Goal: Task Accomplishment & Management: Manage account settings

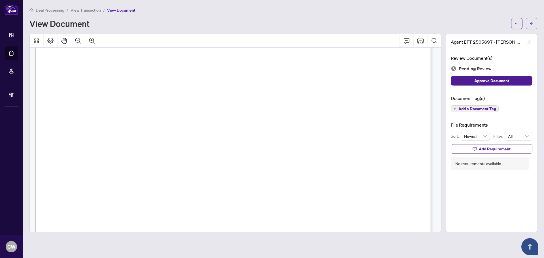
scroll to position [198, 0]
click at [531, 21] on span "button" at bounding box center [532, 23] width 4 height 9
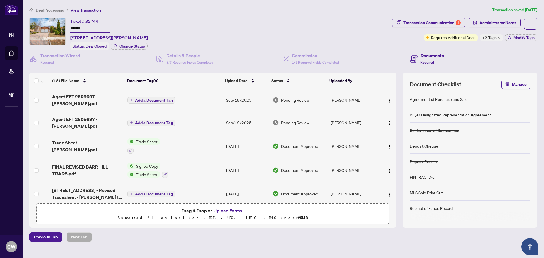
click at [235, 211] on button "Upload Forms" at bounding box center [228, 210] width 32 height 7
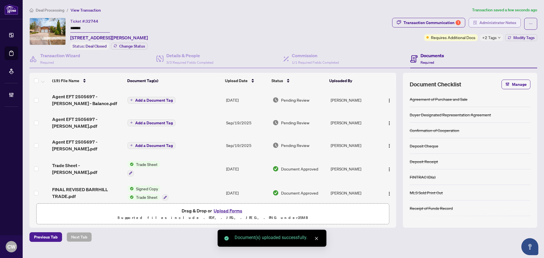
click at [483, 21] on span "Administrator Notes" at bounding box center [498, 22] width 37 height 9
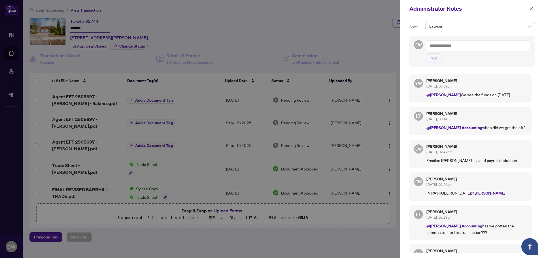
click at [456, 45] on textarea at bounding box center [478, 45] width 105 height 11
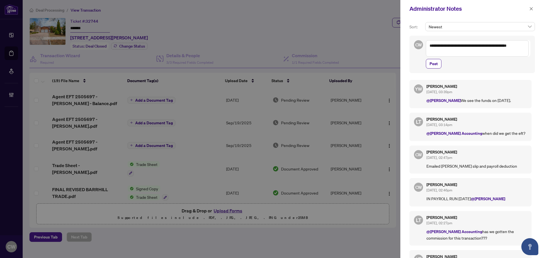
paste textarea "**********"
click at [473, 52] on textarea "**********" at bounding box center [477, 48] width 103 height 16
click at [469, 54] on textarea "**********" at bounding box center [477, 48] width 103 height 16
paste textarea "**********"
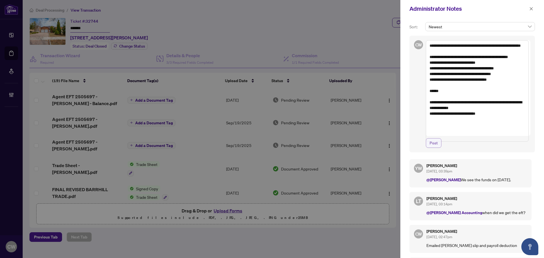
type textarea "**********"
click at [434, 148] on span "Post" at bounding box center [434, 143] width 8 height 9
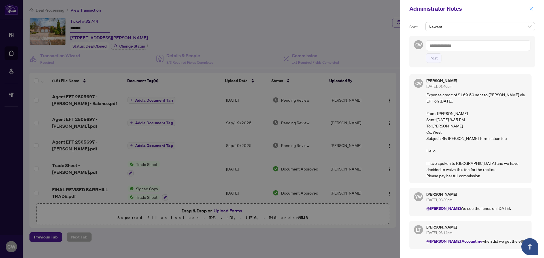
click at [529, 7] on button "button" at bounding box center [531, 8] width 7 height 7
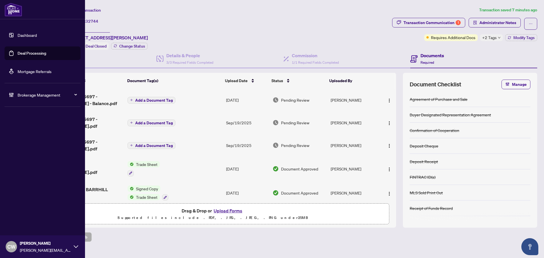
click at [18, 51] on link "Deal Processing" at bounding box center [32, 53] width 29 height 5
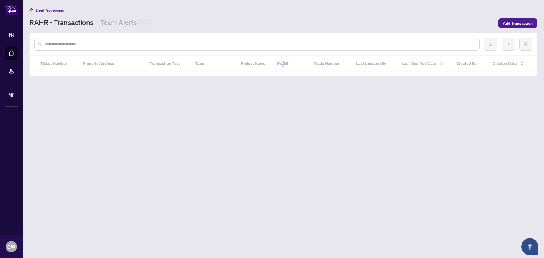
click at [99, 44] on input "text" at bounding box center [260, 44] width 430 height 6
paste input "*******"
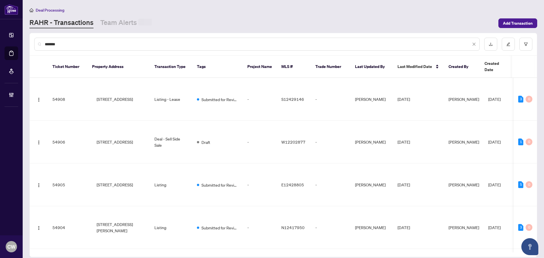
type input "*******"
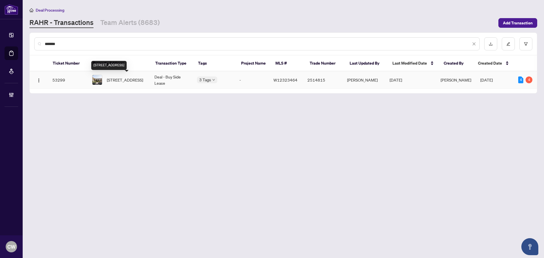
click at [125, 79] on span "[STREET_ADDRESS]" at bounding box center [125, 80] width 36 height 6
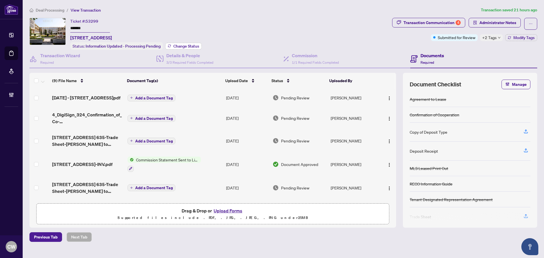
click at [185, 46] on span "Change Status" at bounding box center [186, 46] width 26 height 4
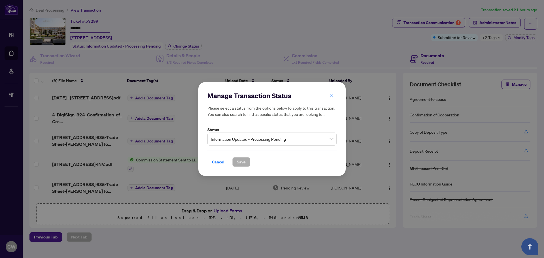
click at [249, 134] on div "Information Updated - Processing Pending" at bounding box center [271, 139] width 129 height 13
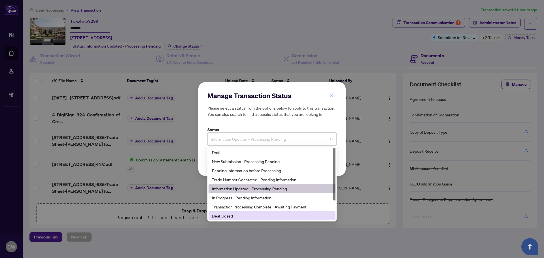
click at [261, 215] on div "Deal Closed" at bounding box center [272, 216] width 120 height 6
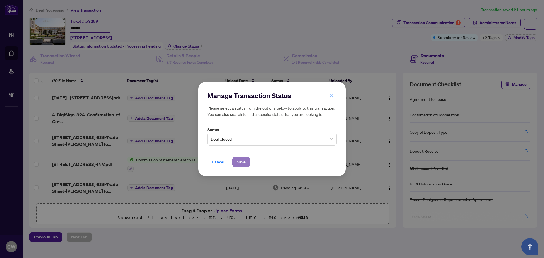
click at [243, 162] on span "Save" at bounding box center [241, 162] width 9 height 9
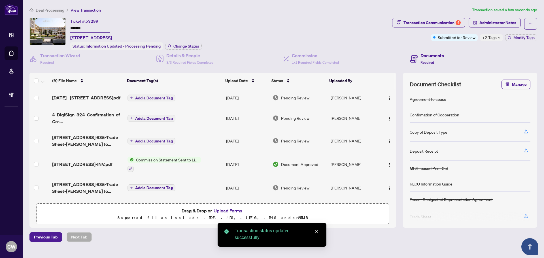
click at [441, 23] on div "Transaction Communication 4" at bounding box center [432, 22] width 57 height 9
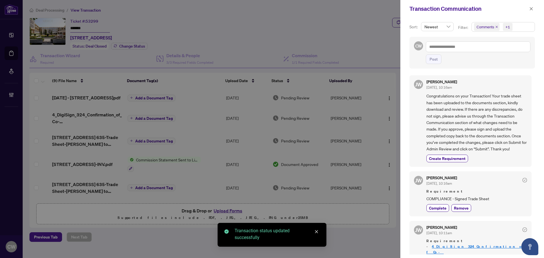
click at [495, 27] on icon "close" at bounding box center [496, 27] width 3 height 3
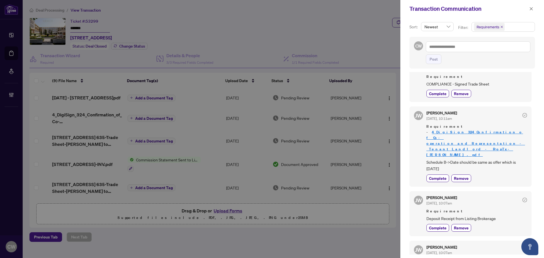
scroll to position [33, 0]
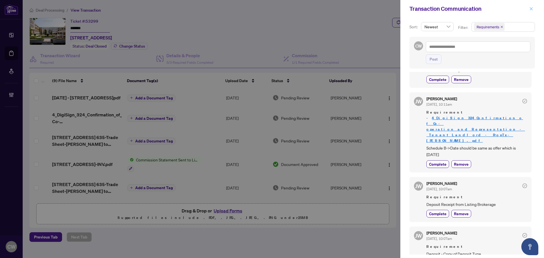
click at [532, 10] on icon "close" at bounding box center [531, 9] width 4 height 4
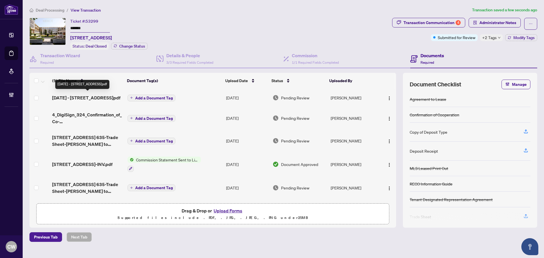
click at [79, 97] on span "[DATE] - [STREET_ADDRESS]pdf" at bounding box center [86, 97] width 68 height 7
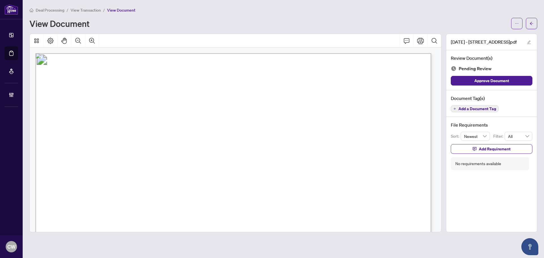
click at [537, 25] on main "Deal Processing / View Transaction / View Document View Document [DATE] - [STRE…" at bounding box center [283, 129] width 521 height 258
click at [532, 23] on icon "arrow-left" at bounding box center [532, 24] width 4 height 4
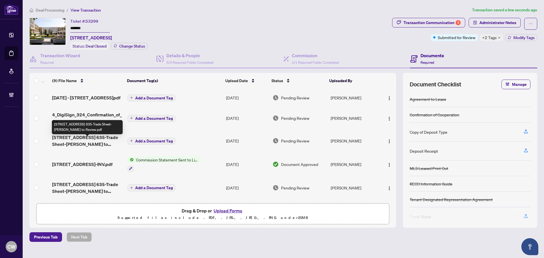
click at [96, 145] on span "[STREET_ADDRESS] 635-Trade Sheet-[PERSON_NAME] to Review.pdf" at bounding box center [87, 141] width 71 height 14
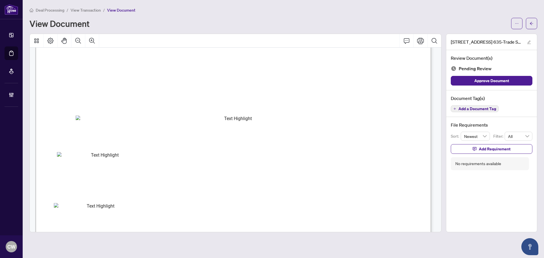
scroll to position [170, 0]
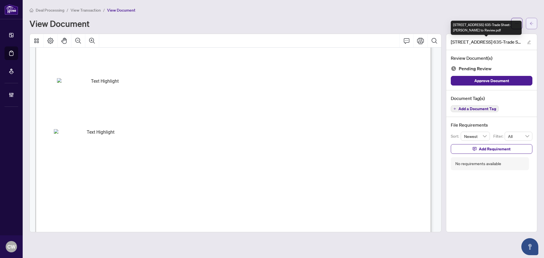
click at [530, 25] on icon "arrow-left" at bounding box center [532, 24] width 4 height 4
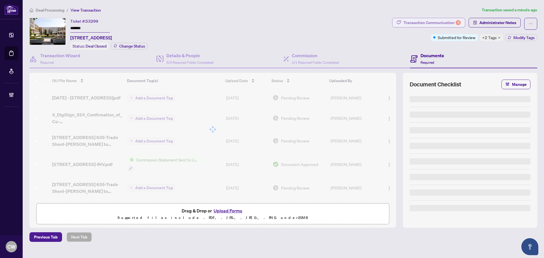
click at [446, 22] on div "Transaction Communication 4" at bounding box center [432, 22] width 57 height 9
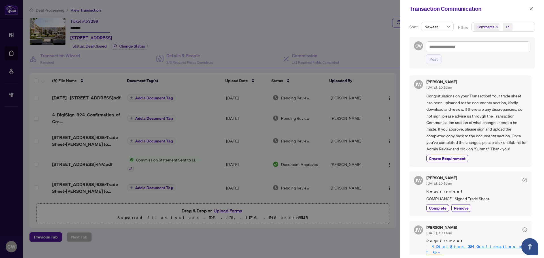
click at [496, 28] on icon "close" at bounding box center [496, 27] width 3 height 3
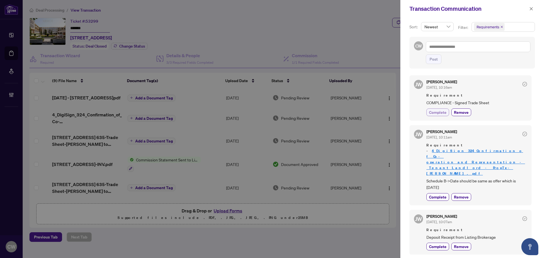
click at [440, 110] on span "Complete" at bounding box center [438, 112] width 18 height 6
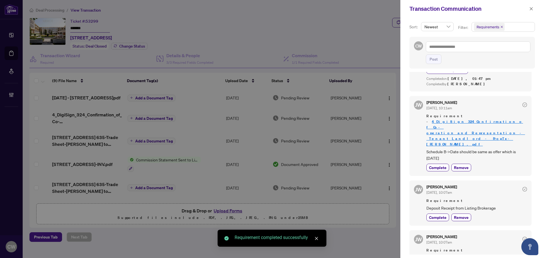
scroll to position [46, 0]
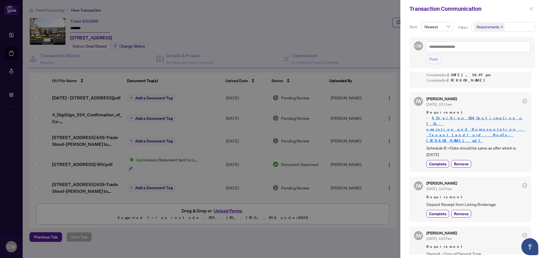
click at [532, 8] on icon "close" at bounding box center [531, 9] width 4 height 4
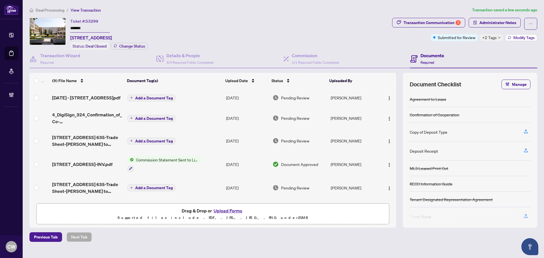
click at [517, 38] on span "Modify Tags" at bounding box center [524, 38] width 21 height 4
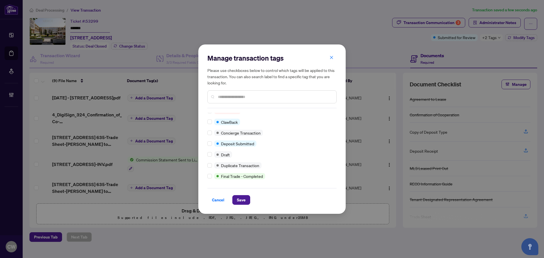
scroll to position [0, 0]
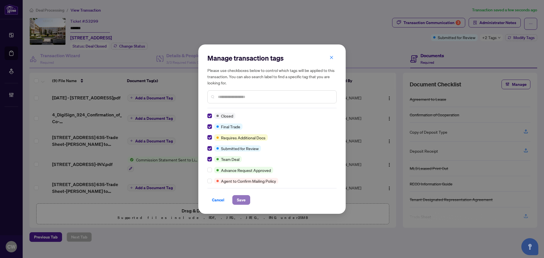
click at [241, 201] on span "Save" at bounding box center [241, 200] width 9 height 9
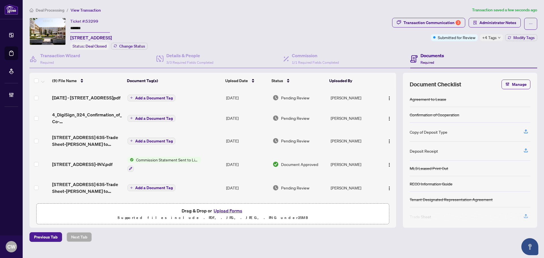
click at [228, 209] on button "Upload Forms" at bounding box center [228, 210] width 32 height 7
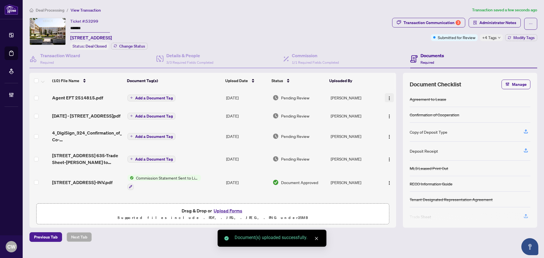
click at [387, 97] on img "button" at bounding box center [389, 98] width 5 height 5
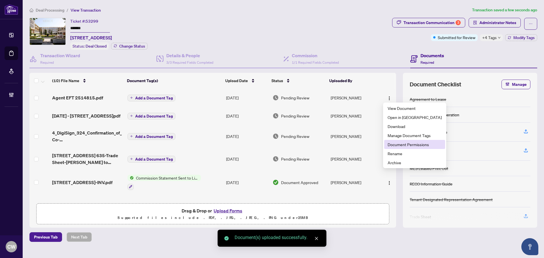
click at [404, 146] on span "Document Permissions" at bounding box center [415, 144] width 54 height 6
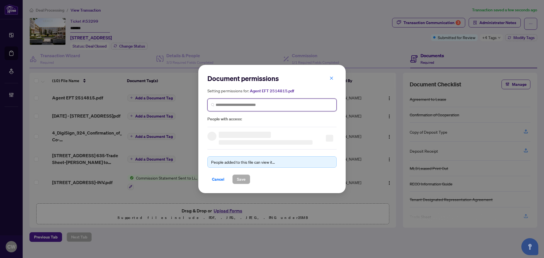
click at [316, 103] on input "search" at bounding box center [274, 105] width 117 height 6
paste input "**********"
type input "**********"
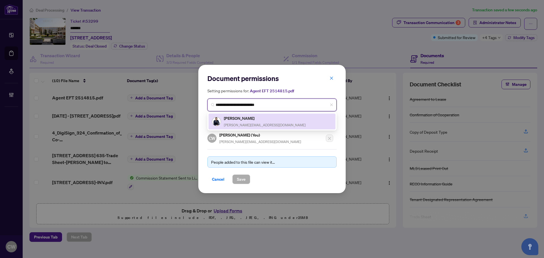
click at [248, 122] on div "[PERSON_NAME] [PERSON_NAME][EMAIL_ADDRESS][DOMAIN_NAME]" at bounding box center [265, 121] width 82 height 13
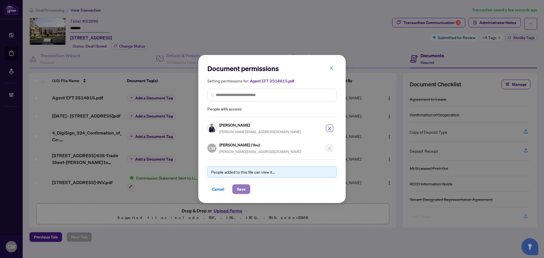
click at [243, 188] on span "Save" at bounding box center [241, 189] width 9 height 9
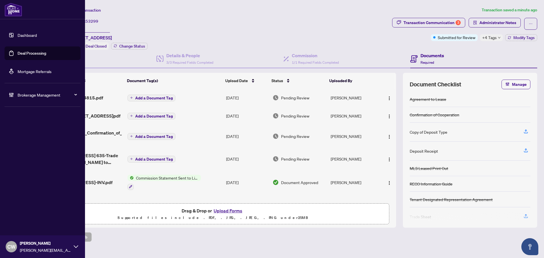
click at [18, 53] on link "Deal Processing" at bounding box center [32, 53] width 29 height 5
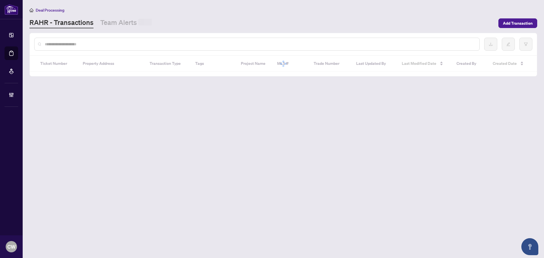
click at [107, 45] on input "text" at bounding box center [260, 44] width 430 height 6
paste input "*******"
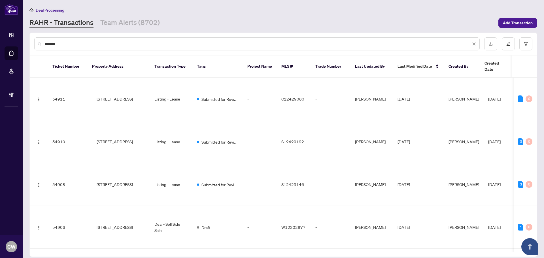
type input "*******"
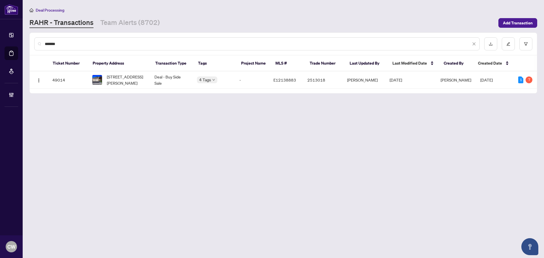
click at [119, 88] on td "[STREET_ADDRESS][PERSON_NAME]" at bounding box center [119, 79] width 62 height 17
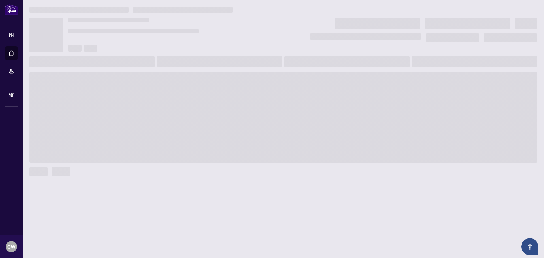
click at [117, 83] on span at bounding box center [283, 117] width 508 height 91
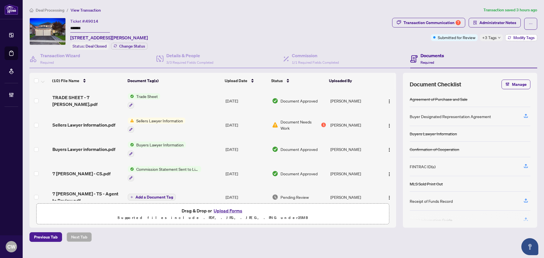
click at [515, 37] on span "Modify Tags" at bounding box center [524, 38] width 21 height 4
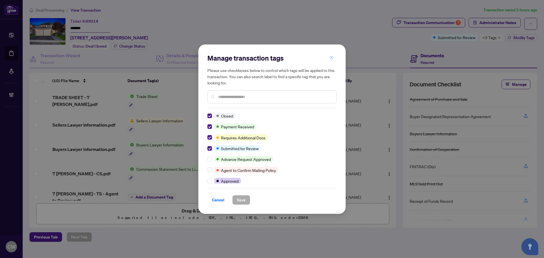
click at [334, 58] on button "button" at bounding box center [331, 58] width 11 height 10
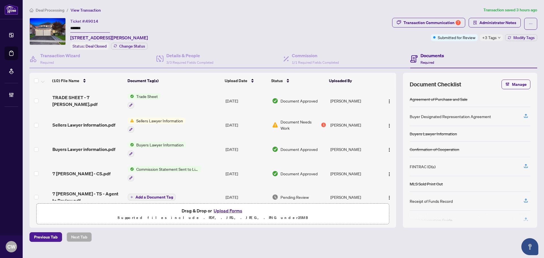
click at [0, 0] on link "Deal Processing" at bounding box center [0, 0] width 0 height 0
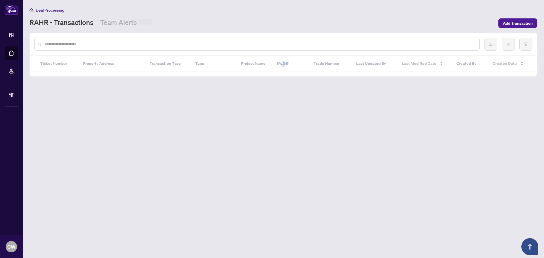
click at [107, 43] on input "text" at bounding box center [260, 44] width 430 height 6
paste input "*******"
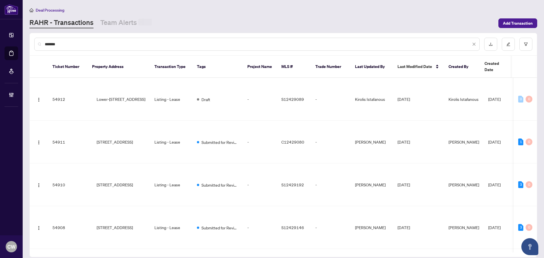
type input "*******"
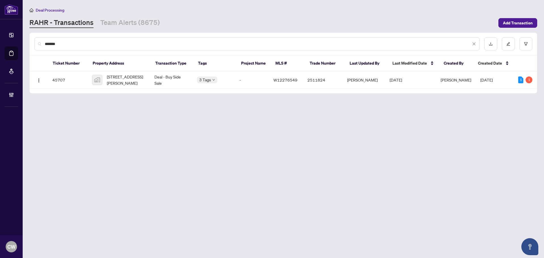
click at [133, 83] on span "[STREET_ADDRESS][PERSON_NAME]" at bounding box center [126, 80] width 39 height 12
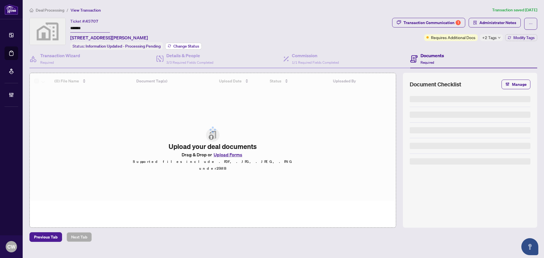
click at [184, 47] on span "Change Status" at bounding box center [186, 46] width 26 height 4
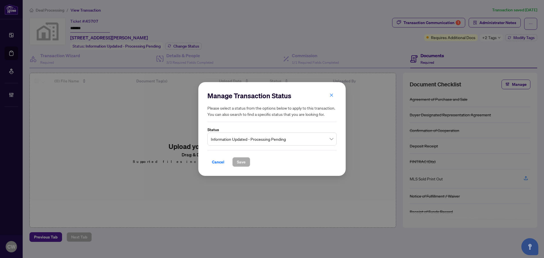
click at [246, 141] on span "Information Updated - Processing Pending" at bounding box center [272, 139] width 122 height 11
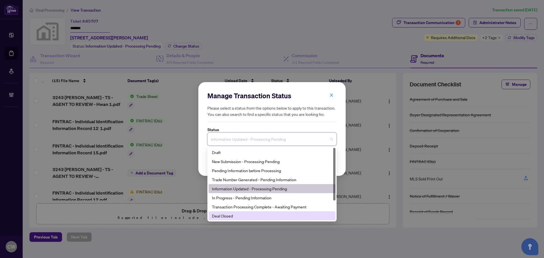
click at [228, 217] on div "Deal Closed" at bounding box center [272, 216] width 120 height 6
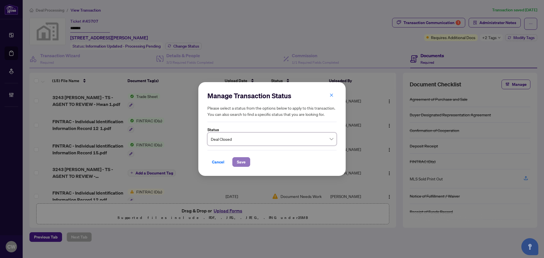
click at [239, 165] on span "Save" at bounding box center [241, 162] width 9 height 9
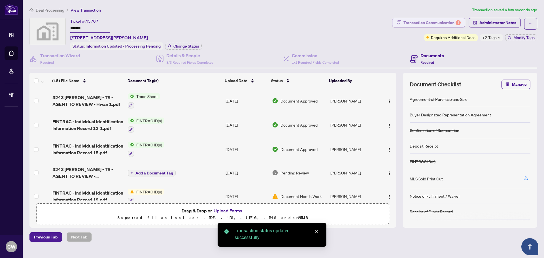
click at [446, 21] on div "Transaction Communication 1" at bounding box center [432, 22] width 57 height 9
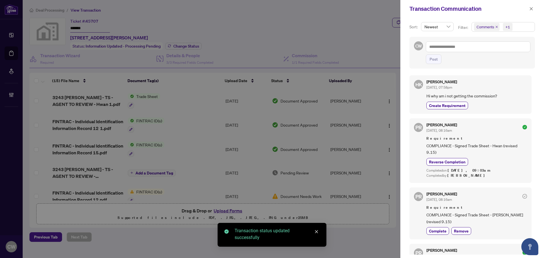
click at [496, 26] on icon "close" at bounding box center [496, 27] width 3 height 3
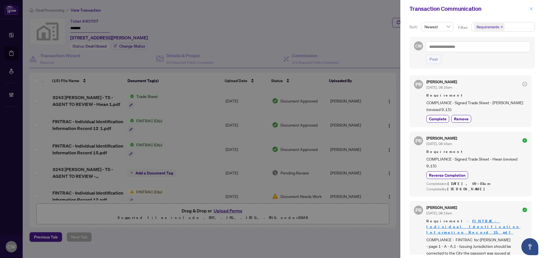
click at [530, 8] on icon "close" at bounding box center [531, 9] width 4 height 4
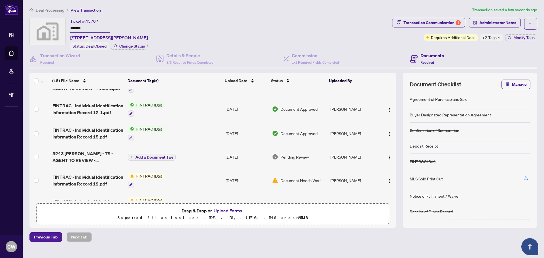
scroll to position [28, 0]
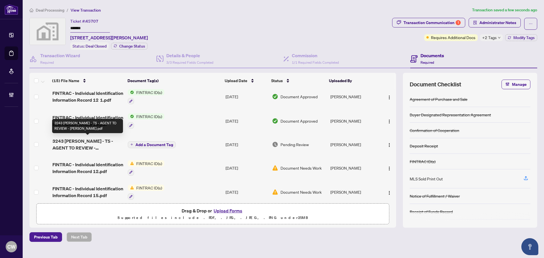
click at [79, 148] on span "3243 [PERSON_NAME] - TS - AGENT TO REVIEW - [PERSON_NAME].pdf" at bounding box center [87, 145] width 71 height 14
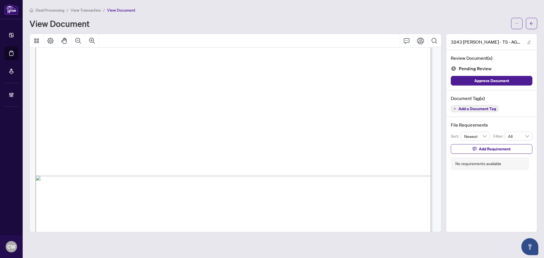
scroll to position [198, 0]
click at [531, 24] on icon "arrow-left" at bounding box center [531, 23] width 3 height 3
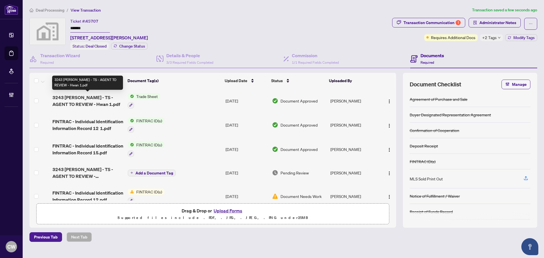
click at [78, 101] on span "3243 [PERSON_NAME] - TS - AGENT TO REVIEW - Hwan 1.pdf" at bounding box center [87, 101] width 71 height 14
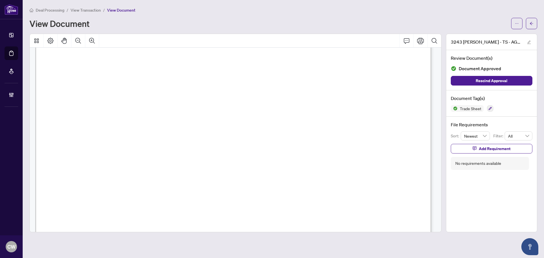
scroll to position [227, 0]
click at [531, 25] on icon "arrow-left" at bounding box center [532, 24] width 4 height 4
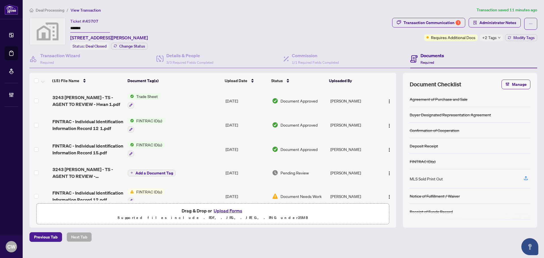
click at [464, 46] on div "Transaction Communication 1 Administrator Notes Requires Additional Docs +2 Tag…" at bounding box center [464, 34] width 147 height 32
click at [525, 39] on span "Modify Tags" at bounding box center [524, 38] width 21 height 4
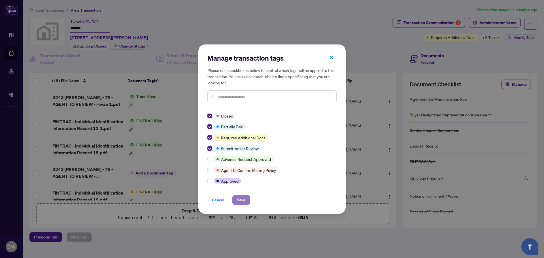
click at [245, 196] on span "Save" at bounding box center [241, 200] width 9 height 9
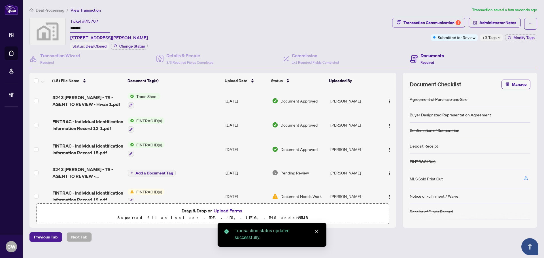
click at [231, 211] on button "Upload Forms" at bounding box center [228, 210] width 32 height 7
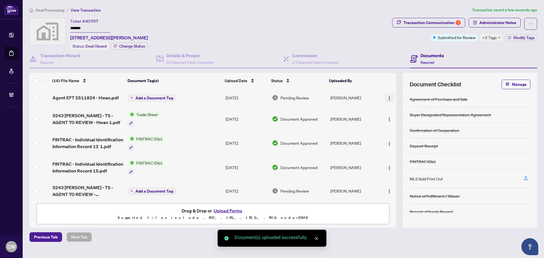
click at [388, 98] on img "button" at bounding box center [389, 98] width 5 height 5
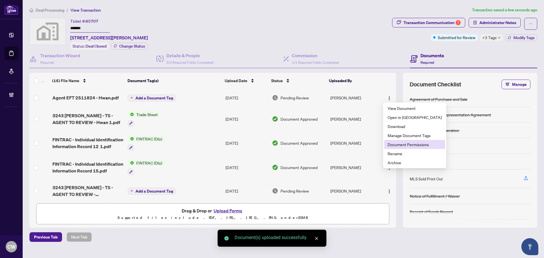
click at [396, 144] on span "Document Permissions" at bounding box center [415, 144] width 54 height 6
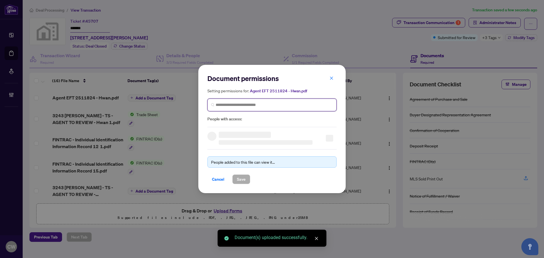
click at [263, 103] on input "search" at bounding box center [274, 105] width 117 height 6
paste input "**********"
type input "**********"
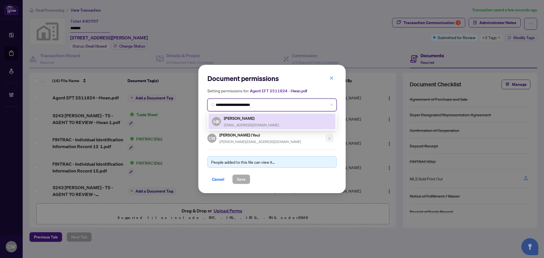
click at [241, 119] on h5 "[PERSON_NAME]" at bounding box center [251, 118] width 55 height 7
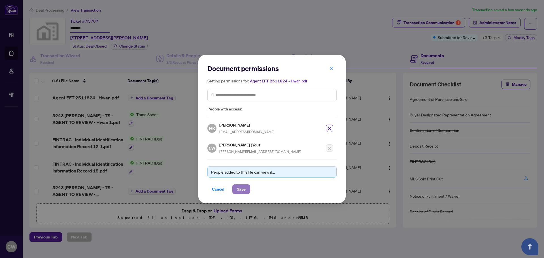
click at [242, 189] on span "Save" at bounding box center [241, 189] width 9 height 9
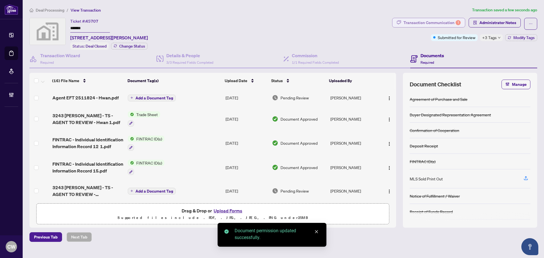
click at [439, 23] on div "Transaction Communication 1" at bounding box center [432, 22] width 57 height 9
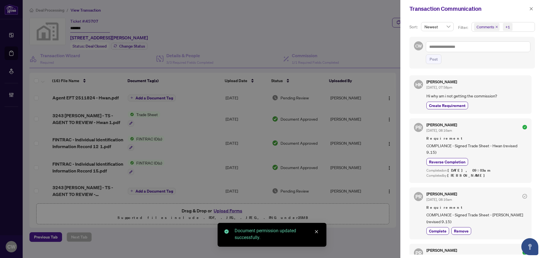
click at [496, 26] on icon "close" at bounding box center [496, 27] width 3 height 3
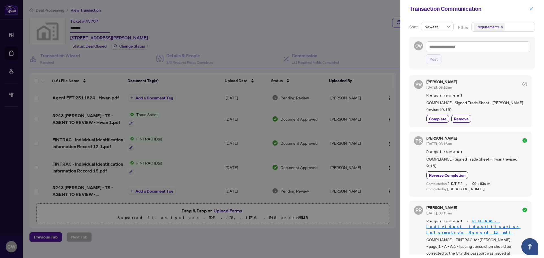
click at [532, 8] on icon "close" at bounding box center [531, 9] width 4 height 4
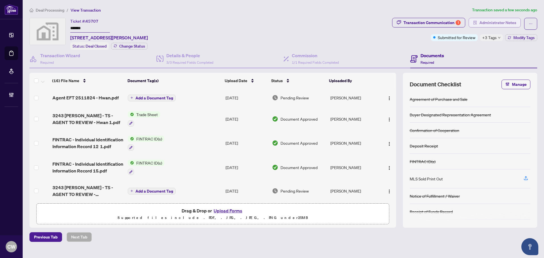
click at [507, 23] on span "Administrator Notes" at bounding box center [498, 22] width 37 height 9
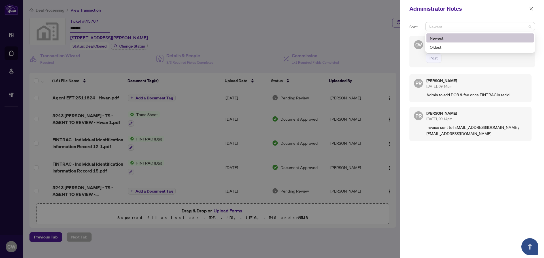
click at [471, 24] on span "Newest" at bounding box center [480, 26] width 103 height 9
click at [453, 54] on span "Post" at bounding box center [478, 58] width 105 height 10
click at [456, 44] on textarea at bounding box center [478, 45] width 105 height 11
paste textarea "**********"
type textarea "**********"
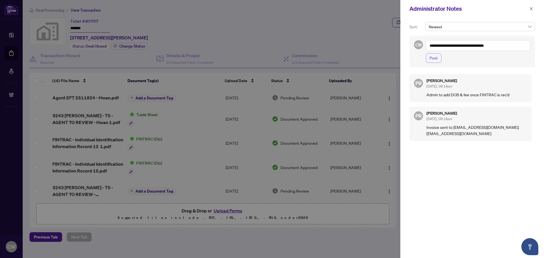
click at [427, 58] on button "Post" at bounding box center [434, 58] width 16 height 10
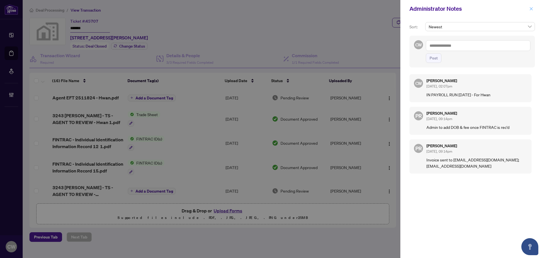
click at [530, 7] on icon "close" at bounding box center [531, 9] width 4 height 4
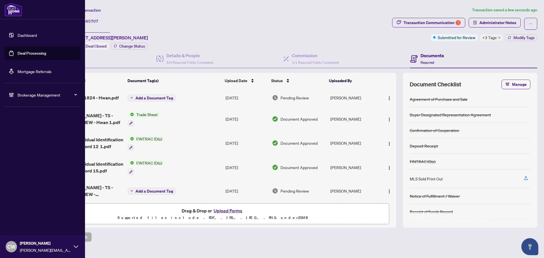
click at [18, 55] on link "Deal Processing" at bounding box center [32, 53] width 29 height 5
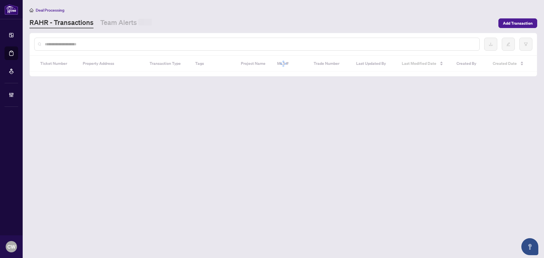
click at [111, 44] on input "text" at bounding box center [260, 44] width 430 height 6
paste input "*******"
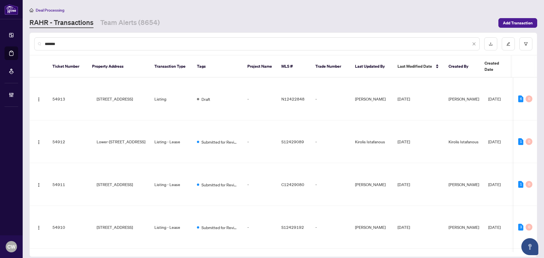
type input "*******"
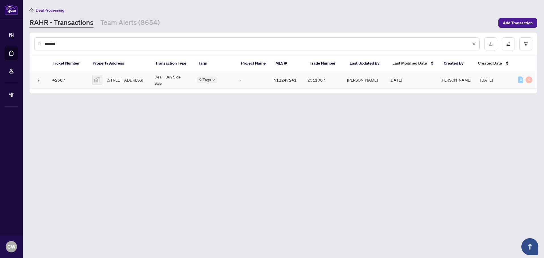
click at [135, 77] on span "[STREET_ADDRESS]" at bounding box center [125, 80] width 36 height 6
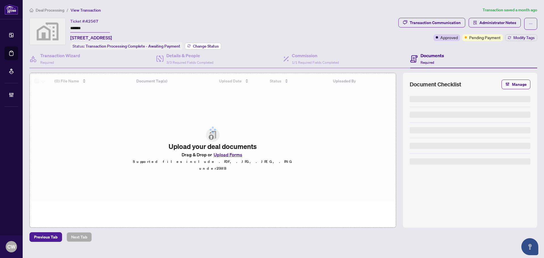
click at [202, 46] on span "Change Status" at bounding box center [206, 46] width 26 height 4
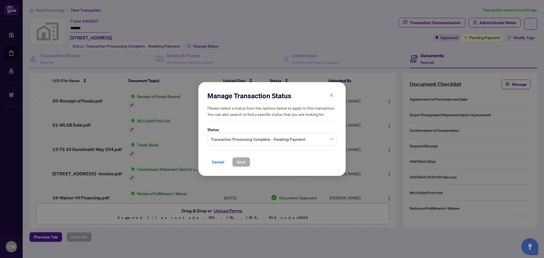
click at [288, 148] on div "Manage Transaction Status Please select a status from the options below to appl…" at bounding box center [271, 129] width 129 height 76
click at [288, 139] on span "Transaction Processing Complete - Awaiting Payment" at bounding box center [272, 139] width 122 height 11
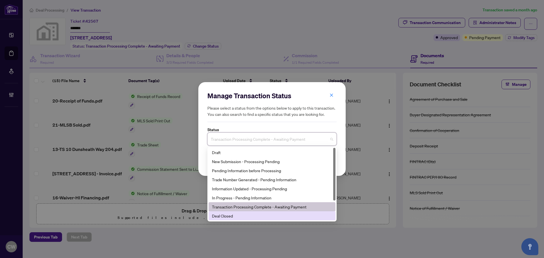
click at [262, 213] on div "Deal Closed" at bounding box center [272, 216] width 120 height 6
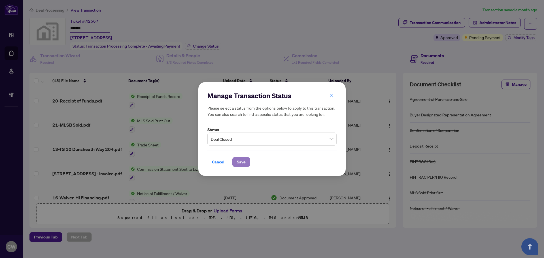
click at [243, 166] on span "Save" at bounding box center [241, 162] width 9 height 9
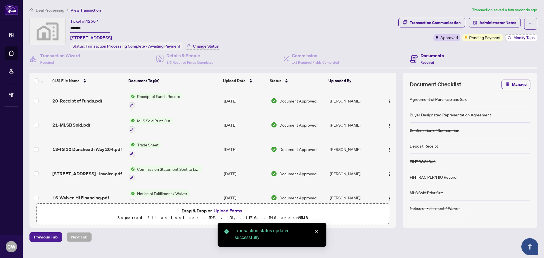
click at [518, 35] on button "Modify Tags" at bounding box center [521, 37] width 32 height 7
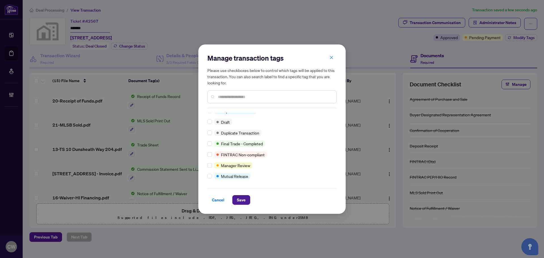
scroll to position [5, 0]
click at [242, 205] on div "Manage transaction tags Please use checkboxes below to control which tags will …" at bounding box center [271, 128] width 147 height 169
click at [243, 199] on span "Save" at bounding box center [241, 200] width 9 height 9
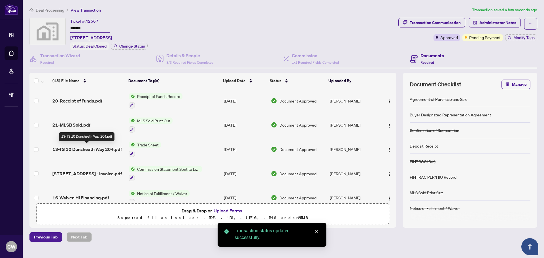
click at [96, 147] on span "13-TS 10 Dunsheath Way 204.pdf" at bounding box center [86, 149] width 69 height 7
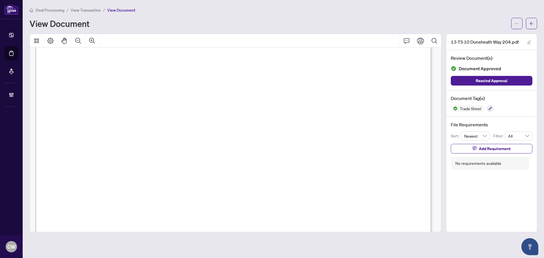
scroll to position [227, 0]
click at [531, 23] on icon "arrow-left" at bounding box center [532, 24] width 4 height 4
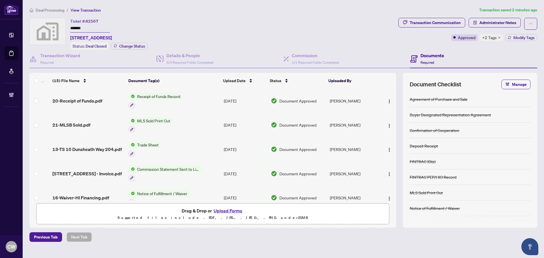
click at [234, 211] on button "Upload Forms" at bounding box center [228, 210] width 32 height 7
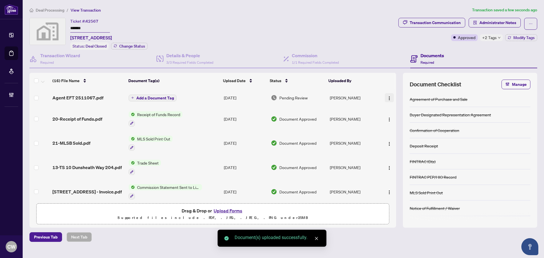
click at [387, 96] on img "button" at bounding box center [389, 98] width 5 height 5
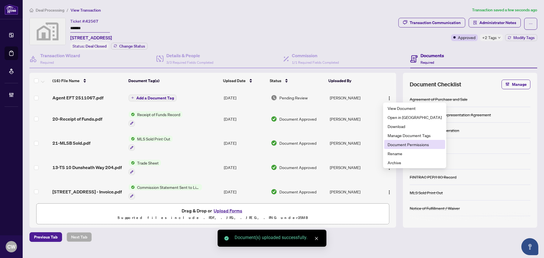
click at [401, 143] on span "Document Permissions" at bounding box center [415, 144] width 54 height 6
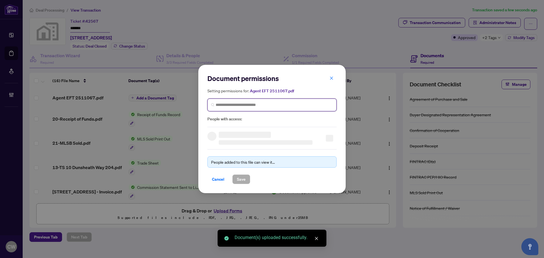
click at [307, 107] on input "search" at bounding box center [274, 105] width 117 height 6
paste input "**********"
type input "**********"
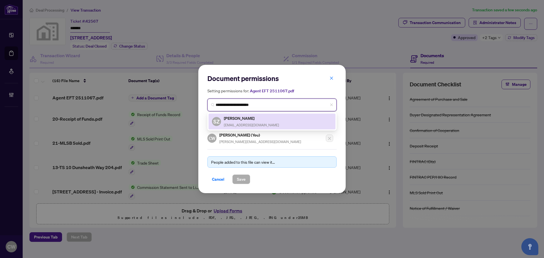
click at [240, 119] on h5 "[PERSON_NAME]" at bounding box center [251, 118] width 55 height 7
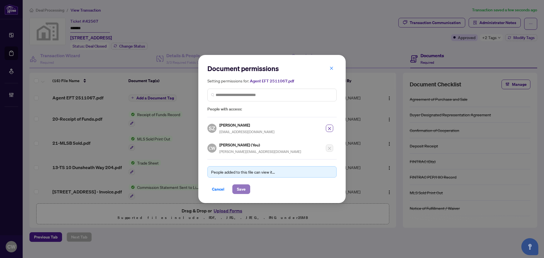
click at [242, 187] on span "Save" at bounding box center [241, 189] width 9 height 9
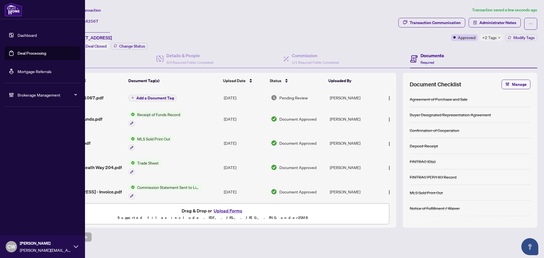
click at [18, 51] on link "Deal Processing" at bounding box center [32, 53] width 29 height 5
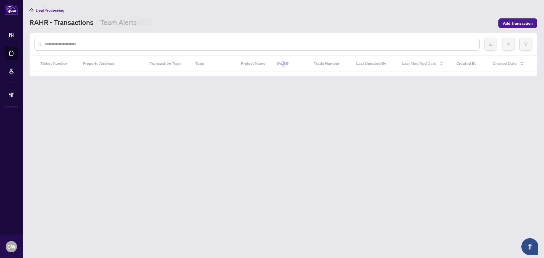
click at [95, 44] on input "text" at bounding box center [260, 44] width 430 height 6
paste input "*******"
type input "*******"
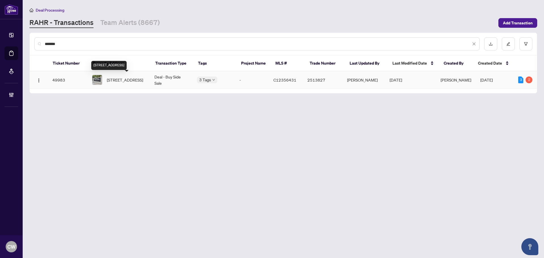
click at [124, 80] on span "[STREET_ADDRESS]" at bounding box center [125, 80] width 36 height 6
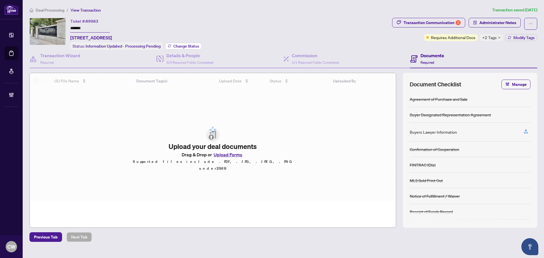
click at [195, 45] on span "Change Status" at bounding box center [186, 46] width 26 height 4
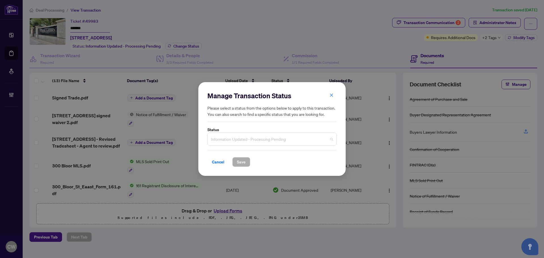
click at [249, 145] on input "search" at bounding box center [269, 140] width 117 height 12
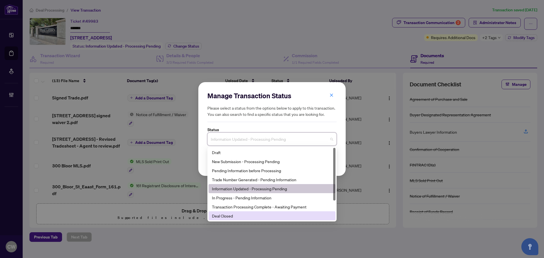
click at [237, 218] on div "Deal Closed" at bounding box center [272, 216] width 120 height 6
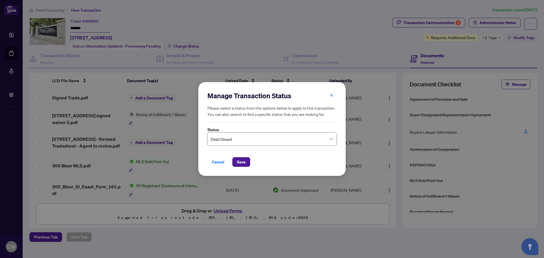
drag, startPoint x: 238, startPoint y: 163, endPoint x: 279, endPoint y: 156, distance: 41.4
click at [239, 163] on span "Save" at bounding box center [241, 162] width 9 height 9
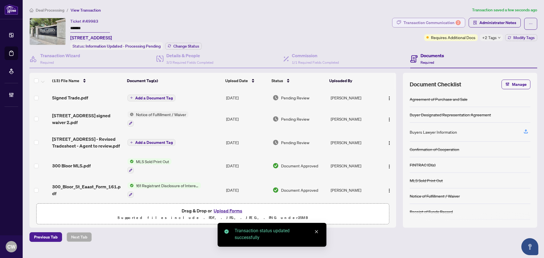
click at [436, 22] on div "Transaction Communication 2" at bounding box center [432, 22] width 57 height 9
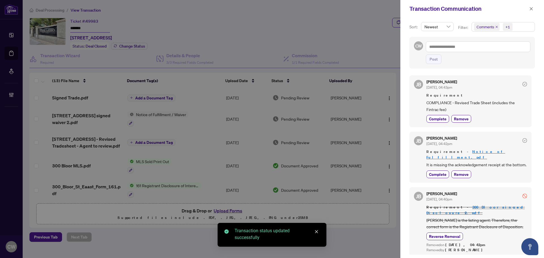
click at [496, 26] on icon "close" at bounding box center [496, 27] width 3 height 3
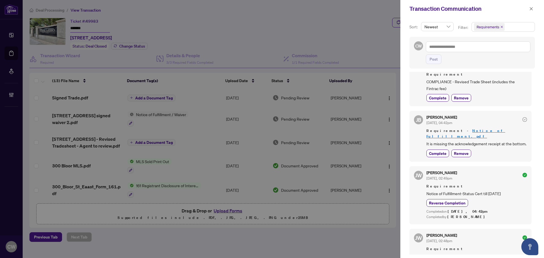
scroll to position [28, 0]
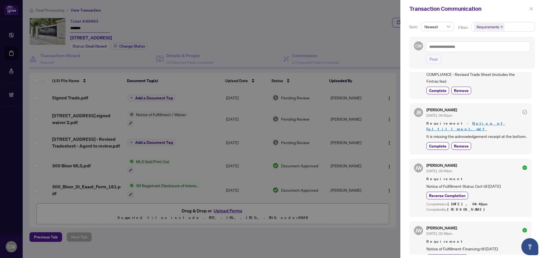
click at [531, 10] on icon "close" at bounding box center [531, 9] width 4 height 4
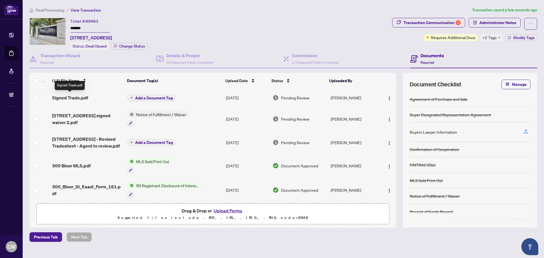
click at [79, 98] on span "Signed Trade.pdf" at bounding box center [70, 97] width 36 height 7
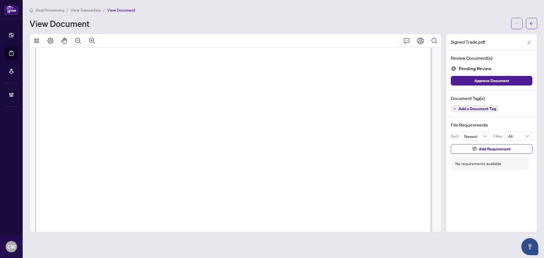
scroll to position [170, 0]
click at [529, 25] on button "button" at bounding box center [531, 23] width 11 height 11
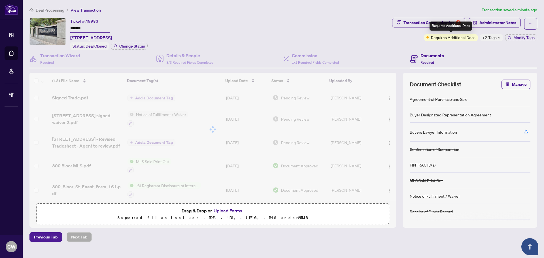
click at [450, 25] on div "Requires Additional Docs" at bounding box center [451, 26] width 43 height 9
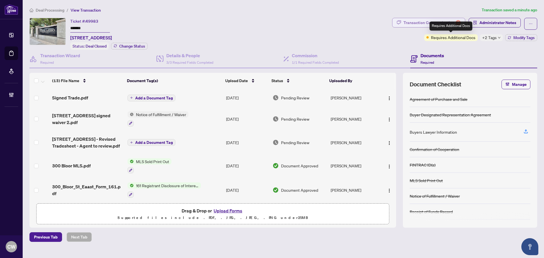
click at [423, 22] on div "Transaction Communication 2" at bounding box center [432, 22] width 57 height 9
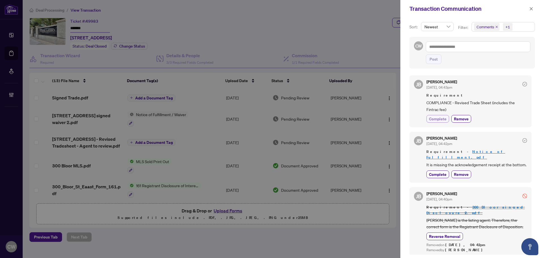
click at [433, 120] on span "Complete" at bounding box center [438, 119] width 18 height 6
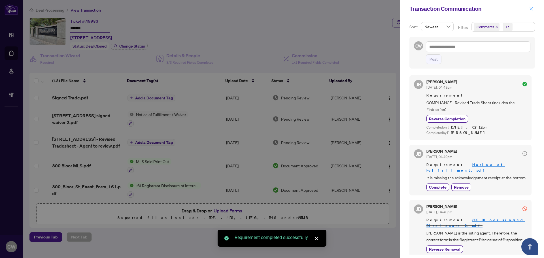
click at [533, 8] on button "button" at bounding box center [531, 8] width 7 height 7
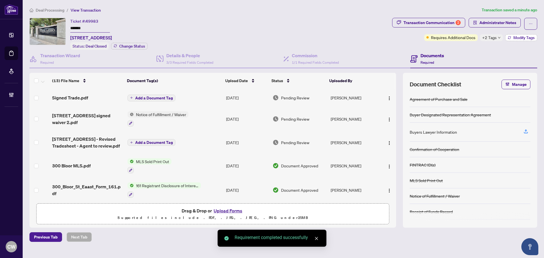
click at [521, 39] on span "Modify Tags" at bounding box center [524, 38] width 21 height 4
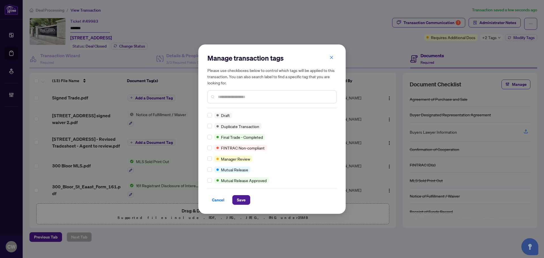
scroll to position [0, 0]
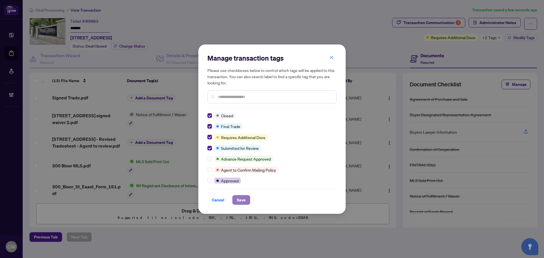
click at [240, 199] on span "Save" at bounding box center [241, 200] width 9 height 9
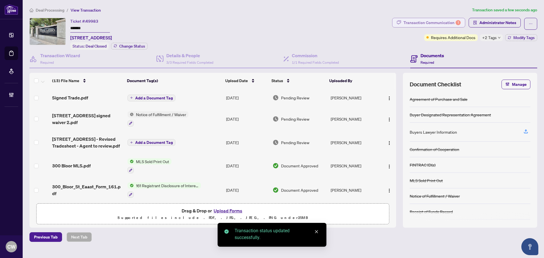
click at [446, 23] on div "Transaction Communication 1" at bounding box center [432, 22] width 57 height 9
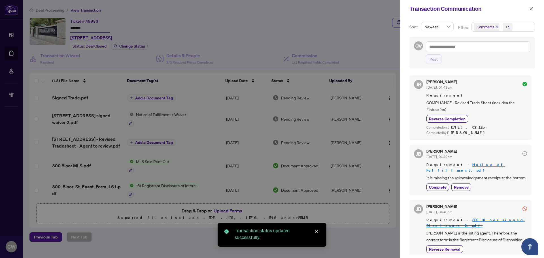
click at [497, 26] on icon "close" at bounding box center [496, 27] width 3 height 3
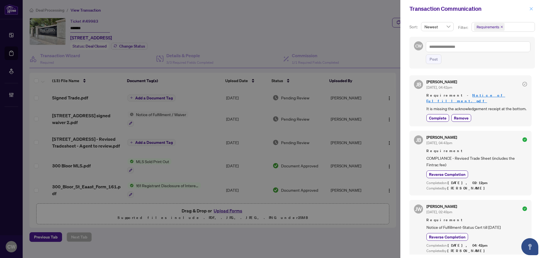
click at [533, 9] on icon "close" at bounding box center [531, 9] width 4 height 4
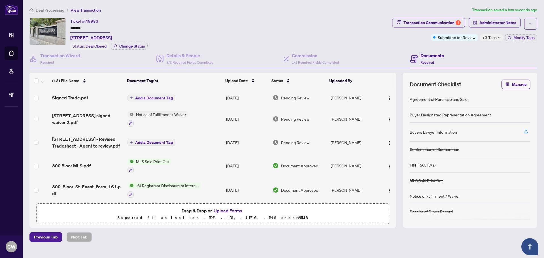
click at [230, 209] on button "Upload Forms" at bounding box center [228, 210] width 32 height 7
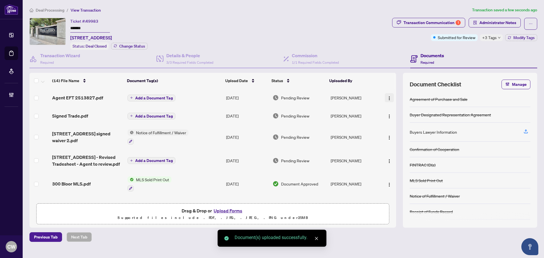
click at [388, 97] on img "button" at bounding box center [389, 98] width 5 height 5
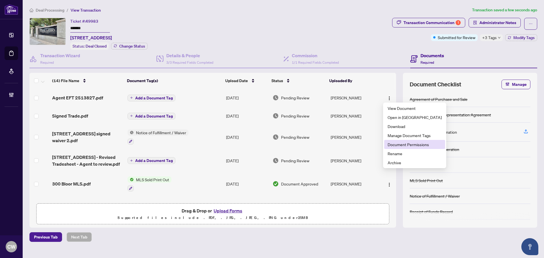
click at [401, 142] on span "Document Permissions" at bounding box center [415, 144] width 54 height 6
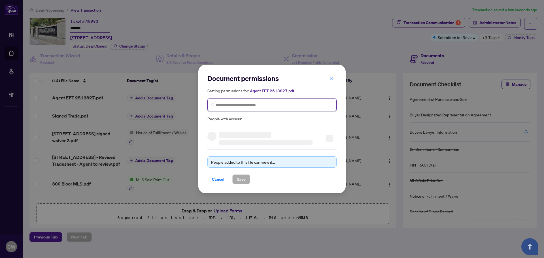
click at [267, 103] on input "search" at bounding box center [274, 105] width 117 height 6
paste input "**********"
type input "**********"
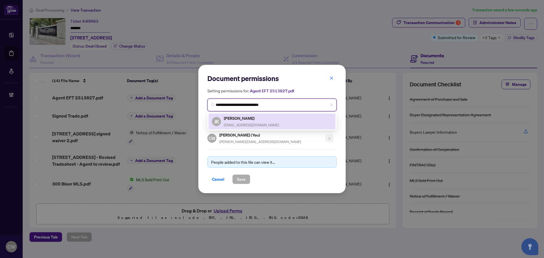
click at [247, 123] on span "[EMAIL_ADDRESS][DOMAIN_NAME]" at bounding box center [251, 125] width 55 height 4
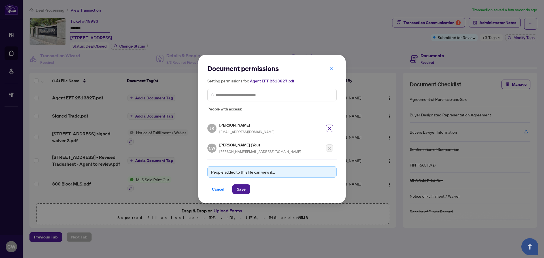
drag, startPoint x: 247, startPoint y: 187, endPoint x: 243, endPoint y: 183, distance: 5.6
click at [247, 187] on button "Save" at bounding box center [241, 189] width 18 height 10
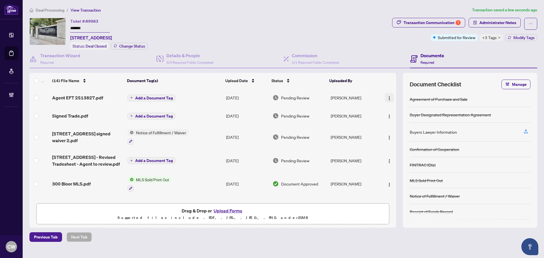
click at [387, 97] on img "button" at bounding box center [389, 98] width 5 height 5
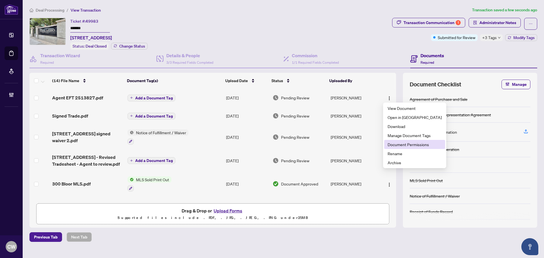
click at [400, 143] on span "Document Permissions" at bounding box center [415, 144] width 54 height 6
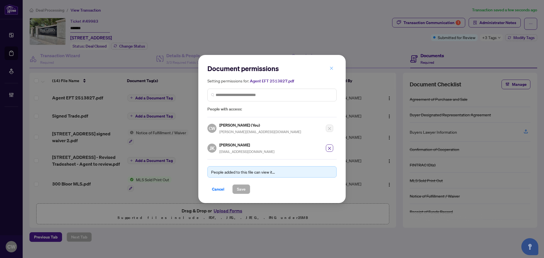
click at [332, 69] on icon "close" at bounding box center [332, 68] width 4 height 4
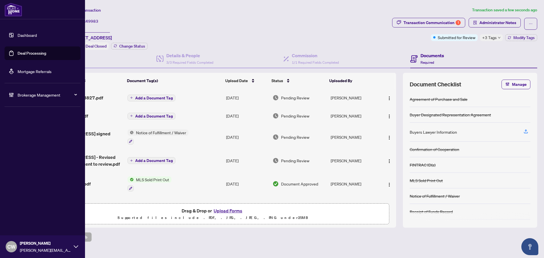
click at [18, 52] on link "Deal Processing" at bounding box center [32, 53] width 29 height 5
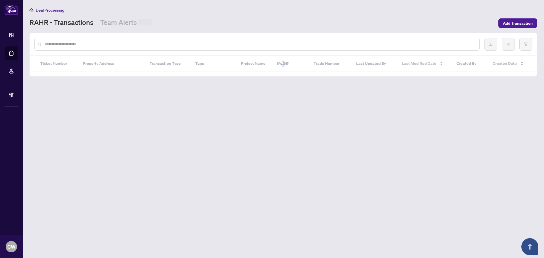
click at [103, 47] on div at bounding box center [257, 44] width 446 height 13
click at [106, 44] on input "text" at bounding box center [260, 44] width 430 height 6
paste input "*******"
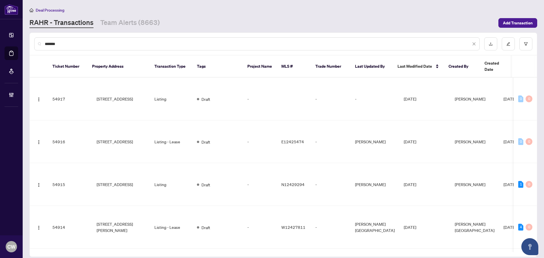
type input "*******"
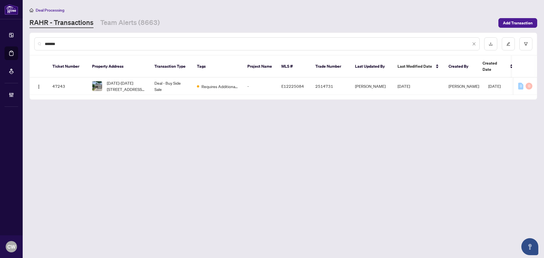
click at [114, 81] on span "[DATE]-[DATE][STREET_ADDRESS][PERSON_NAME]" at bounding box center [126, 86] width 39 height 12
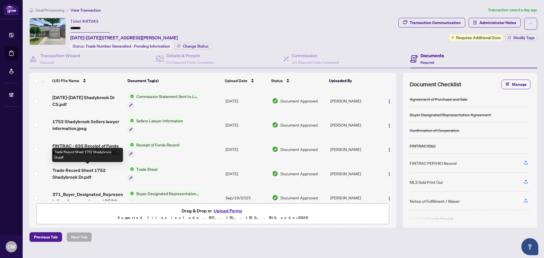
click at [75, 171] on span "Trade Record Sheet 1752 Shadybrook Dr.pdf" at bounding box center [87, 174] width 71 height 14
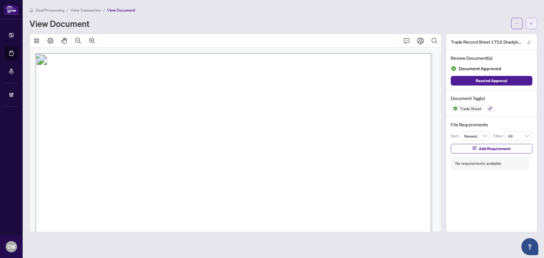
click at [535, 24] on button "button" at bounding box center [531, 23] width 11 height 11
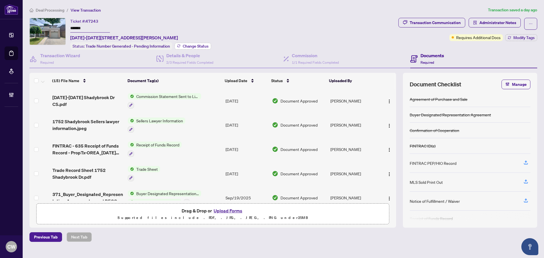
drag, startPoint x: 193, startPoint y: 46, endPoint x: 196, endPoint y: 45, distance: 3.8
click at [196, 45] on span "Change Status" at bounding box center [196, 46] width 26 height 4
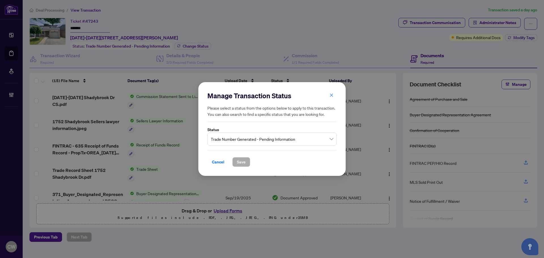
click at [271, 137] on span "Trade Number Generated - Pending Information" at bounding box center [272, 139] width 122 height 11
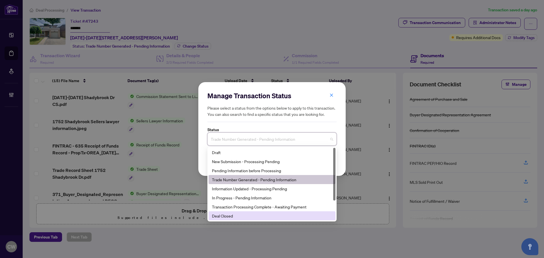
click at [248, 212] on div "Deal Closed" at bounding box center [272, 215] width 127 height 9
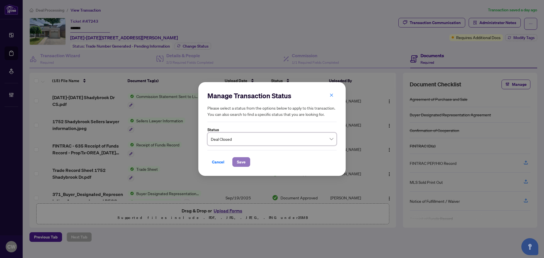
click at [239, 161] on span "Save" at bounding box center [241, 162] width 9 height 9
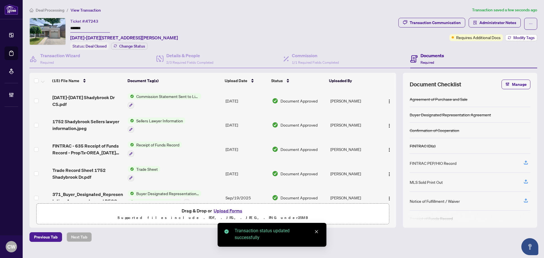
click at [525, 37] on span "Modify Tags" at bounding box center [524, 38] width 21 height 4
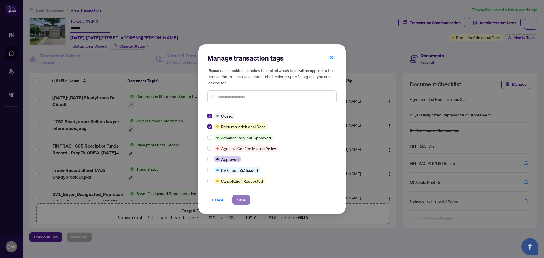
click at [239, 199] on span "Save" at bounding box center [241, 200] width 9 height 9
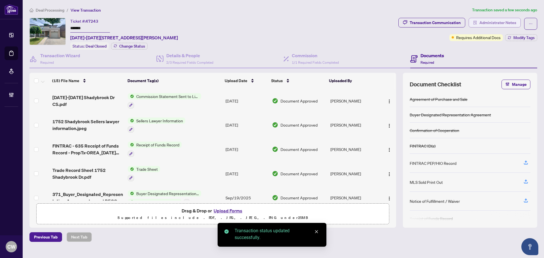
click at [502, 23] on span "Administrator Notes" at bounding box center [498, 22] width 37 height 9
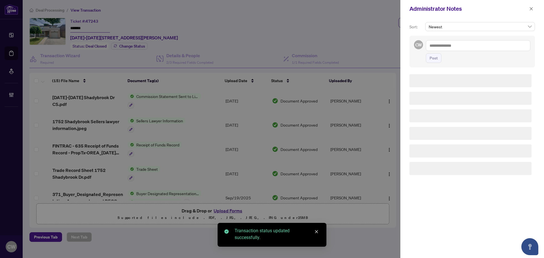
click at [449, 45] on textarea at bounding box center [478, 45] width 105 height 11
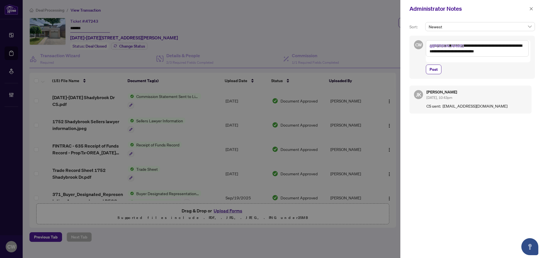
click at [520, 46] on textarea "**********" at bounding box center [477, 48] width 103 height 16
click at [489, 51] on textarea "**********" at bounding box center [477, 48] width 103 height 16
type textarea "**********"
click at [432, 65] on span "Post" at bounding box center [434, 69] width 8 height 9
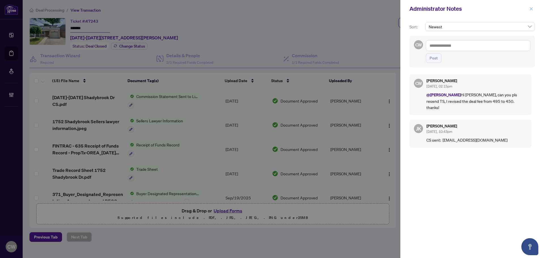
click at [531, 10] on icon "close" at bounding box center [531, 9] width 4 height 4
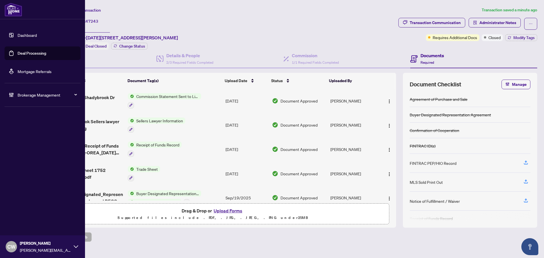
click at [27, 54] on link "Deal Processing" at bounding box center [32, 53] width 29 height 5
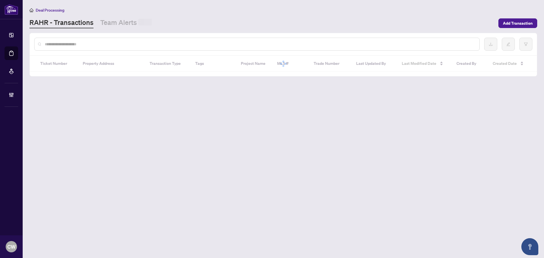
click at [108, 47] on div at bounding box center [257, 44] width 446 height 13
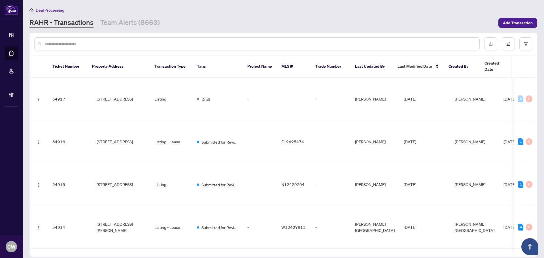
click at [106, 45] on input "text" at bounding box center [260, 44] width 430 height 6
paste input "*******"
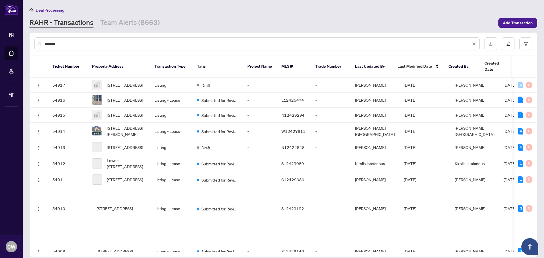
type input "*******"
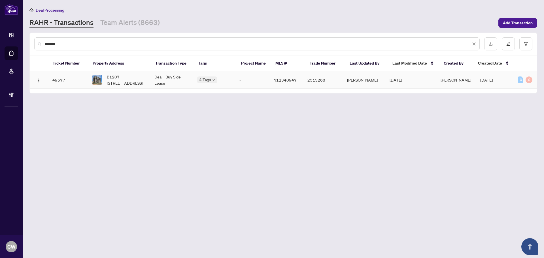
click at [123, 78] on span "B1207-[STREET_ADDRESS]" at bounding box center [126, 80] width 39 height 12
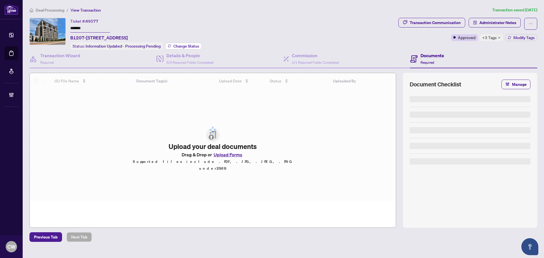
click at [186, 46] on span "Change Status" at bounding box center [186, 46] width 26 height 4
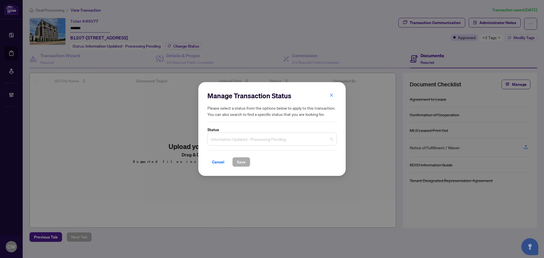
click at [237, 135] on span "Information Updated - Processing Pending" at bounding box center [272, 139] width 122 height 11
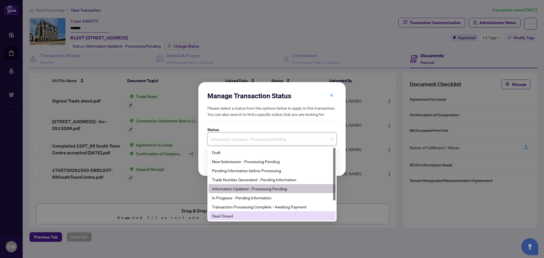
click at [236, 217] on div "Deal Closed" at bounding box center [272, 216] width 120 height 6
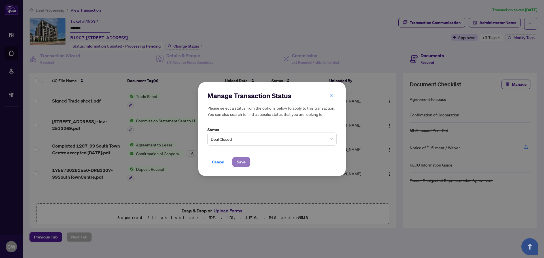
click at [243, 159] on span "Save" at bounding box center [241, 162] width 9 height 9
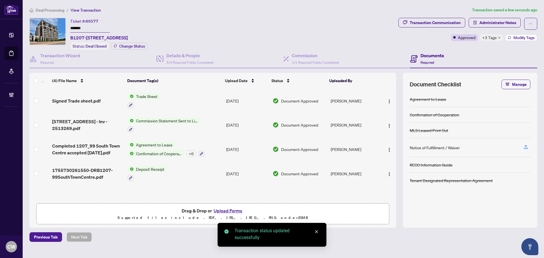
click at [519, 41] on button "Modify Tags" at bounding box center [521, 37] width 32 height 7
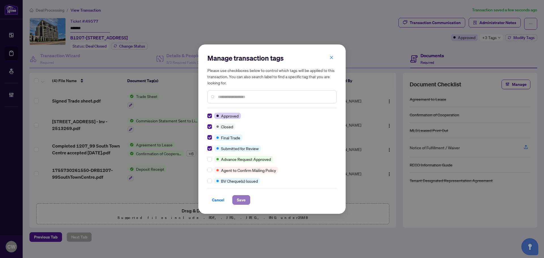
click at [247, 197] on button "Save" at bounding box center [241, 200] width 18 height 10
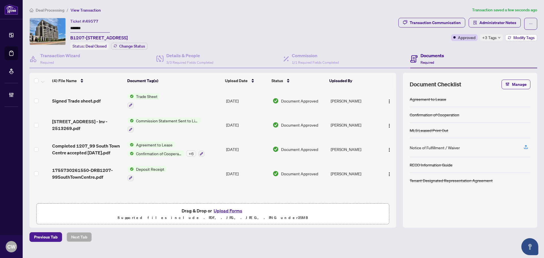
click at [518, 40] on span "Modify Tags" at bounding box center [524, 38] width 21 height 4
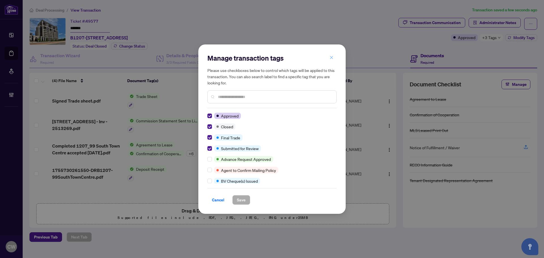
click at [333, 57] on icon "close" at bounding box center [332, 58] width 4 height 4
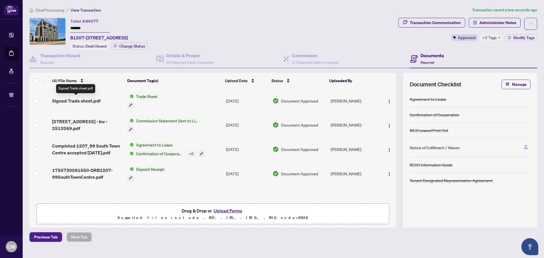
click at [94, 101] on span "Signed Trade sheet.pdf" at bounding box center [76, 100] width 48 height 7
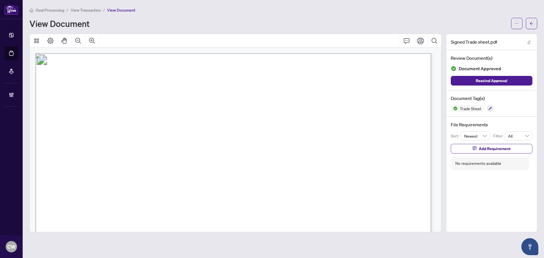
scroll to position [170, 0]
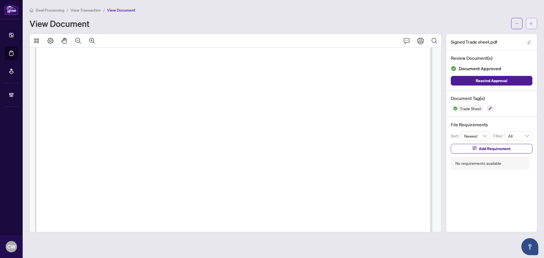
click at [531, 27] on span "button" at bounding box center [532, 23] width 4 height 9
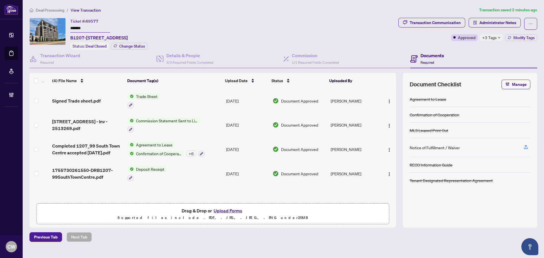
click at [232, 209] on button "Upload Forms" at bounding box center [228, 210] width 32 height 7
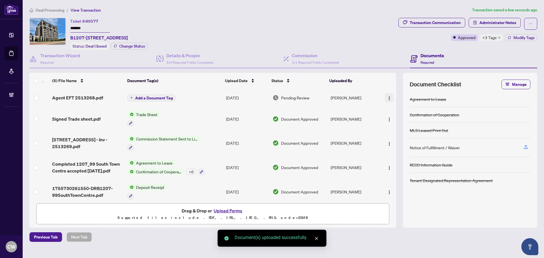
click at [388, 97] on img "button" at bounding box center [389, 98] width 5 height 5
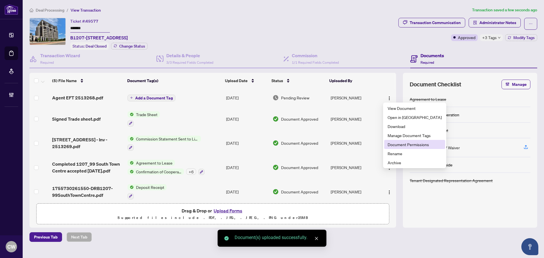
click at [401, 142] on span "Document Permissions" at bounding box center [415, 144] width 54 height 6
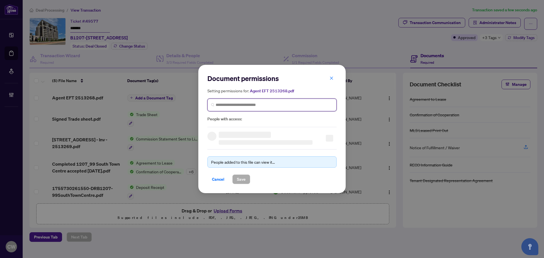
drag, startPoint x: 235, startPoint y: 106, endPoint x: 243, endPoint y: 106, distance: 7.9
click at [235, 105] on input "search" at bounding box center [274, 105] width 117 height 6
paste input "**********"
type input "**********"
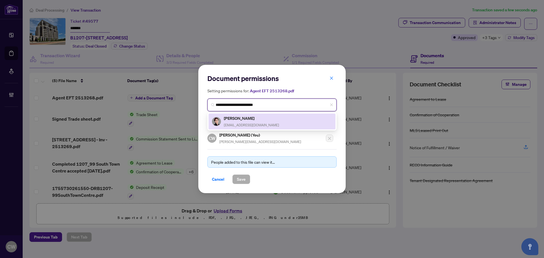
click at [243, 121] on h5 "[PERSON_NAME]" at bounding box center [251, 118] width 55 height 7
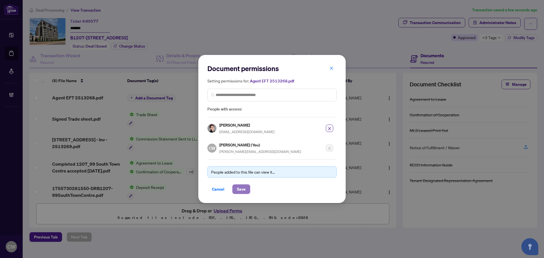
click at [243, 188] on span "Save" at bounding box center [241, 189] width 9 height 9
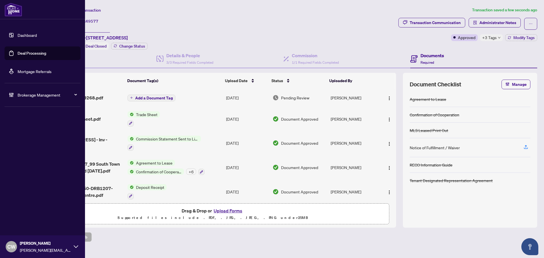
drag, startPoint x: 18, startPoint y: 49, endPoint x: 63, endPoint y: 49, distance: 45.3
click at [18, 51] on link "Deal Processing" at bounding box center [32, 53] width 29 height 5
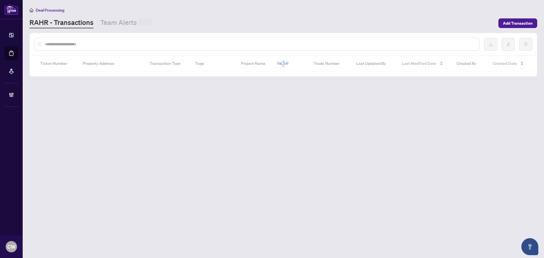
click at [124, 40] on div at bounding box center [257, 44] width 446 height 13
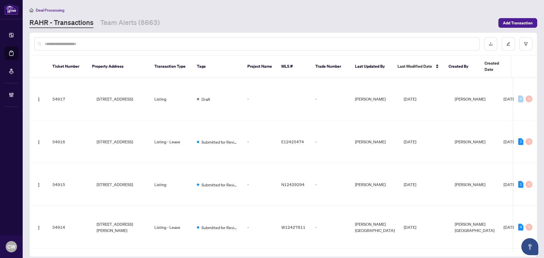
click at [123, 43] on input "text" at bounding box center [260, 44] width 430 height 6
paste input "*******"
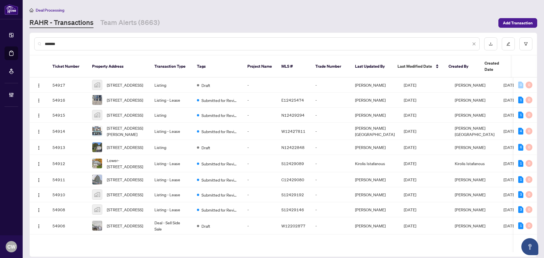
type input "*******"
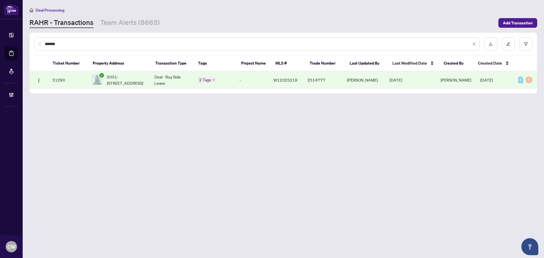
click at [125, 82] on span "2001-[STREET_ADDRESS]" at bounding box center [126, 80] width 39 height 12
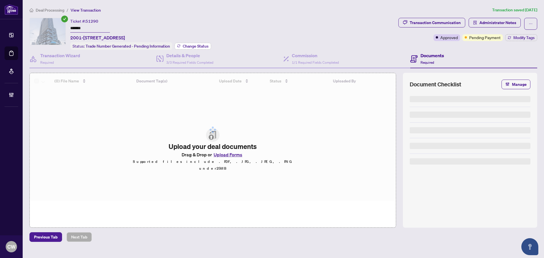
click at [197, 44] on span "Change Status" at bounding box center [196, 46] width 26 height 4
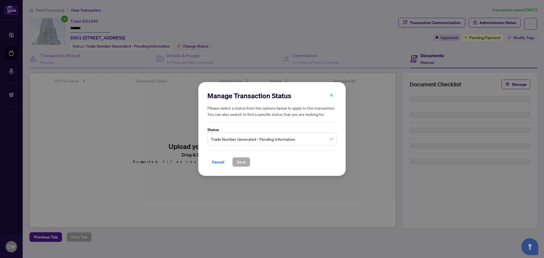
click at [254, 143] on span "Trade Number Generated - Pending Information" at bounding box center [272, 139] width 122 height 11
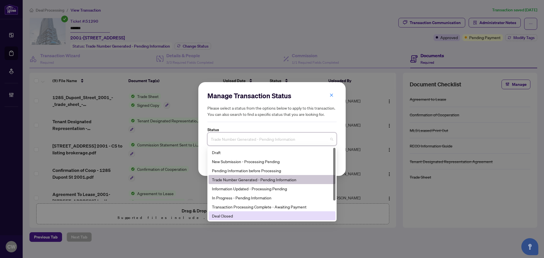
click at [238, 217] on div "Deal Closed" at bounding box center [272, 216] width 120 height 6
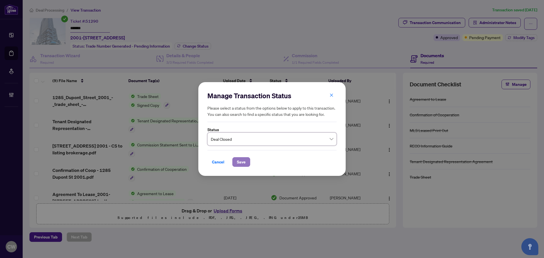
click at [240, 162] on span "Save" at bounding box center [241, 162] width 9 height 9
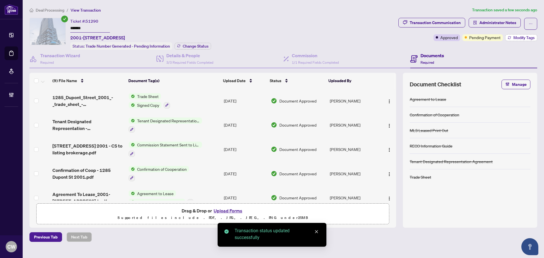
click at [521, 40] on span "Modify Tags" at bounding box center [524, 38] width 21 height 4
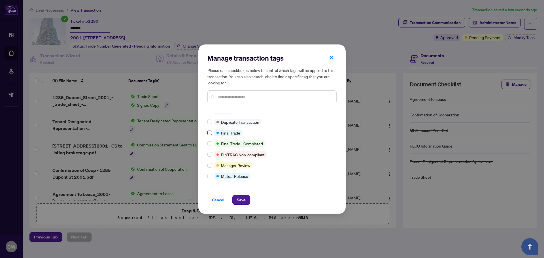
click at [209, 130] on label at bounding box center [209, 133] width 5 height 6
click at [241, 197] on span "Save" at bounding box center [241, 200] width 9 height 9
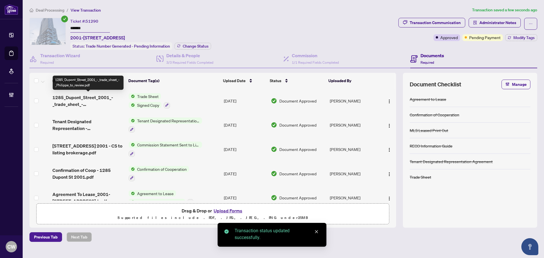
click at [78, 103] on span "1285_Dupont_Street_2001_-_trade_sheet_-_Philippe_to_review.pdf" at bounding box center [88, 101] width 72 height 14
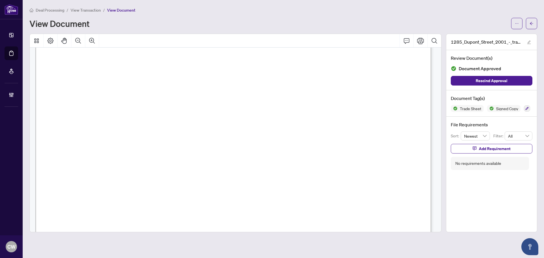
scroll to position [198, 0]
click at [534, 24] on button "button" at bounding box center [531, 23] width 11 height 11
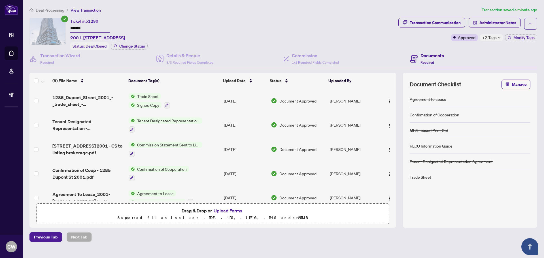
click at [237, 209] on button "Upload Forms" at bounding box center [228, 210] width 32 height 7
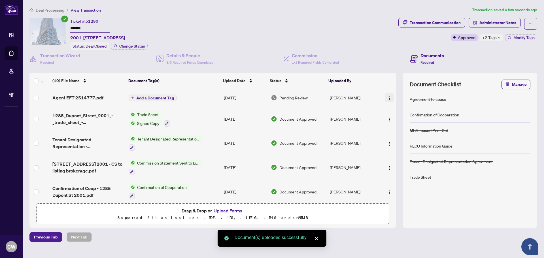
click at [387, 97] on img "button" at bounding box center [389, 98] width 5 height 5
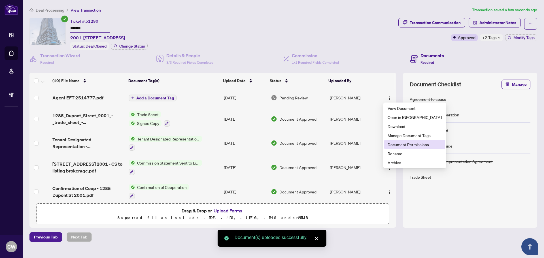
click at [404, 143] on span "Document Permissions" at bounding box center [415, 144] width 54 height 6
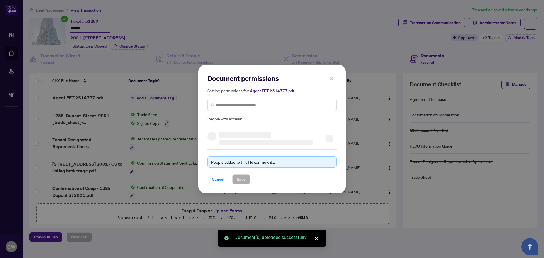
click at [288, 97] on div "Setting permissions for: Agent EFT 2514777.pdf People with access:" at bounding box center [271, 105] width 129 height 35
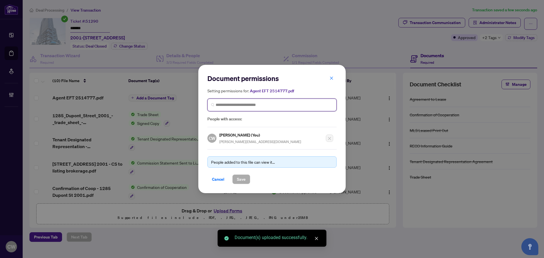
click at [286, 105] on input "search" at bounding box center [274, 105] width 117 height 6
paste input "**********"
type input "**********"
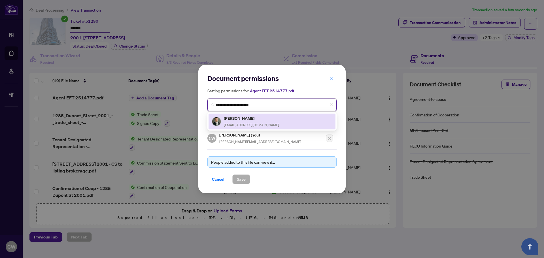
click at [234, 122] on div "[PERSON_NAME] [EMAIL_ADDRESS][DOMAIN_NAME]" at bounding box center [251, 121] width 55 height 13
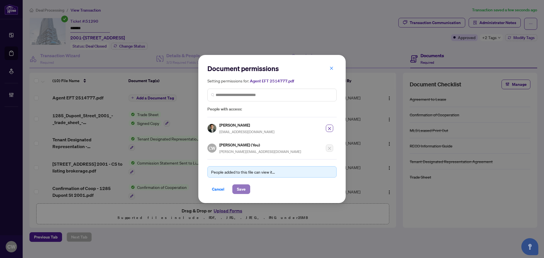
click at [246, 189] on button "Save" at bounding box center [241, 189] width 18 height 10
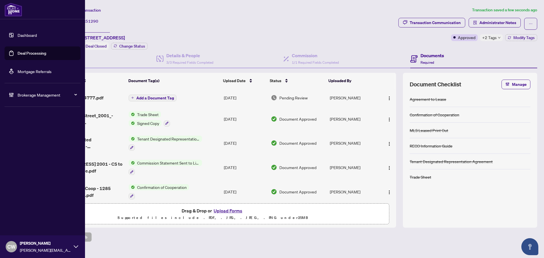
click at [18, 54] on link "Deal Processing" at bounding box center [32, 53] width 29 height 5
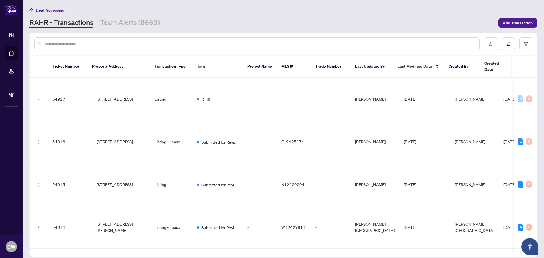
click at [97, 46] on input "text" at bounding box center [260, 44] width 430 height 6
paste input "*******"
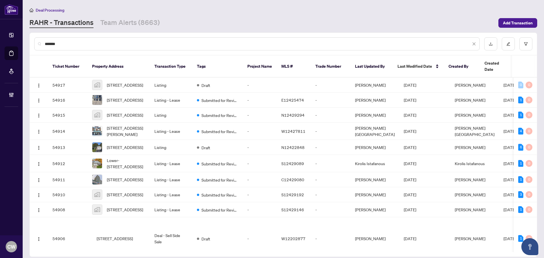
type input "*******"
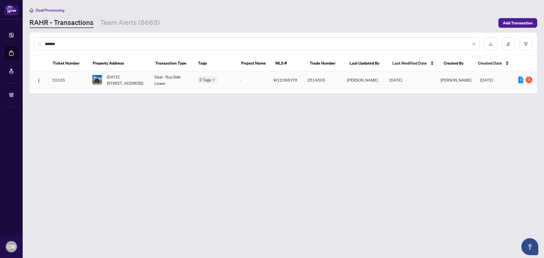
click at [121, 79] on span "[DATE][STREET_ADDRESS]" at bounding box center [126, 80] width 39 height 12
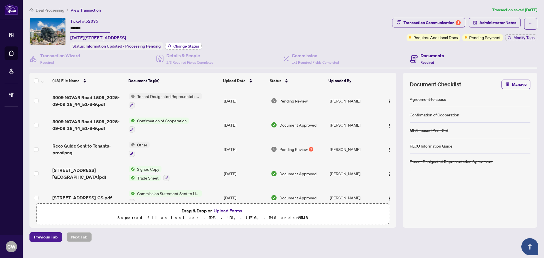
click at [179, 44] on span "Change Status" at bounding box center [186, 46] width 26 height 4
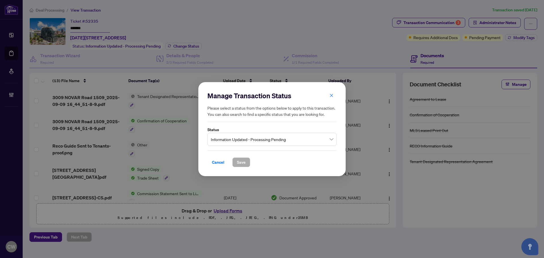
click at [251, 147] on div "Manage Transaction Status Please select a status from the options below to appl…" at bounding box center [271, 129] width 129 height 76
click at [251, 142] on span "Information Updated - Processing Pending" at bounding box center [272, 139] width 122 height 11
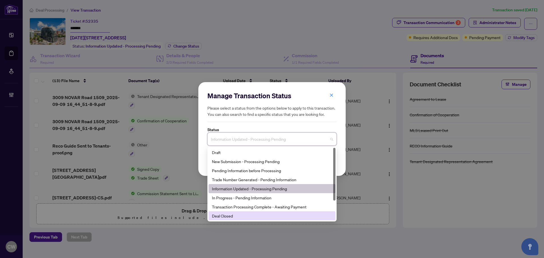
click at [240, 213] on div "Deal Closed" at bounding box center [272, 216] width 120 height 6
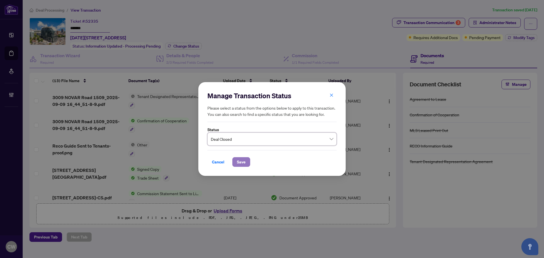
click at [241, 163] on span "Save" at bounding box center [241, 162] width 9 height 9
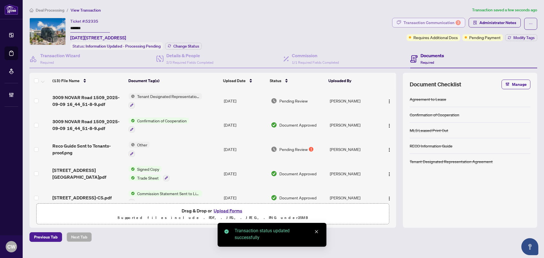
click at [449, 20] on div "Transaction Communication 3" at bounding box center [432, 22] width 57 height 9
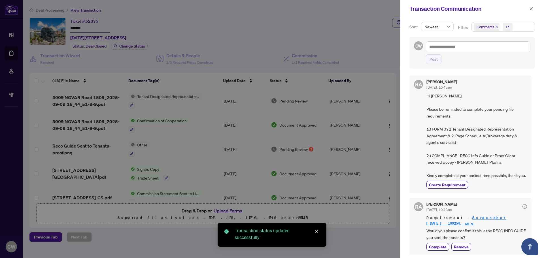
click at [495, 26] on icon "close" at bounding box center [496, 27] width 3 height 3
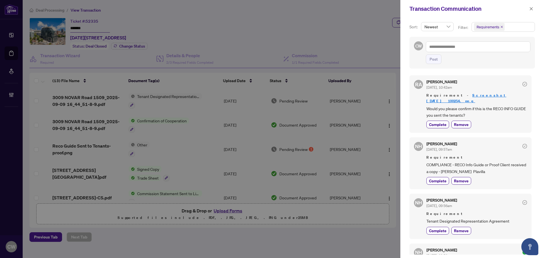
scroll to position [28, 0]
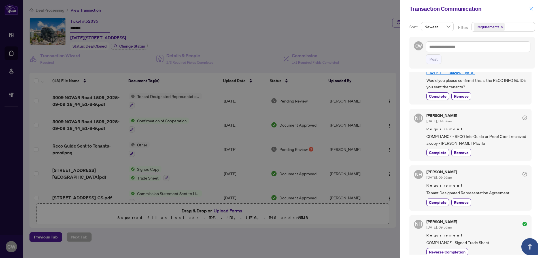
click at [533, 10] on button "button" at bounding box center [531, 8] width 7 height 7
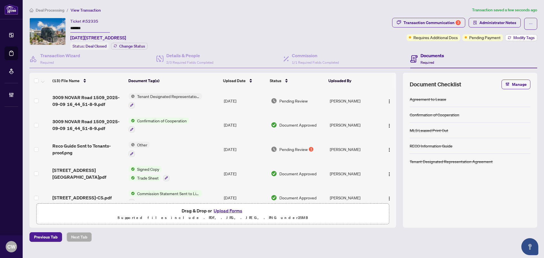
click at [522, 37] on span "Modify Tags" at bounding box center [524, 38] width 21 height 4
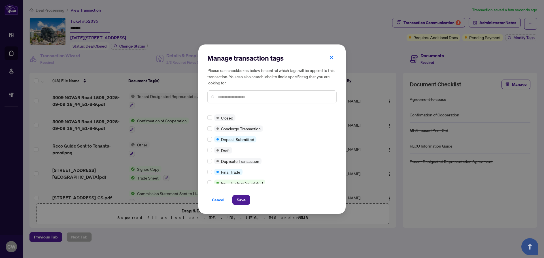
scroll to position [0, 0]
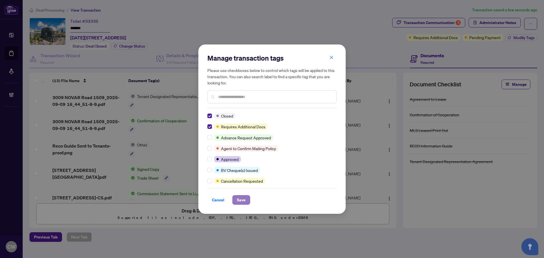
click at [243, 200] on span "Save" at bounding box center [241, 200] width 9 height 9
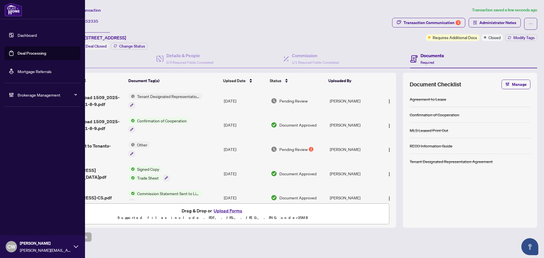
click at [27, 51] on link "Deal Processing" at bounding box center [32, 53] width 29 height 5
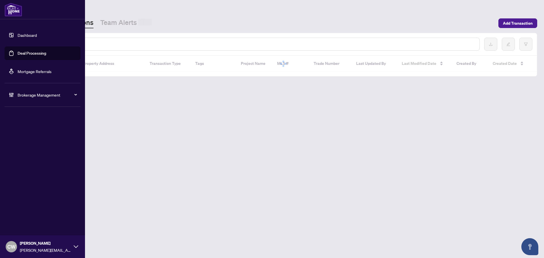
click at [118, 42] on input "text" at bounding box center [260, 44] width 430 height 6
paste input "*******"
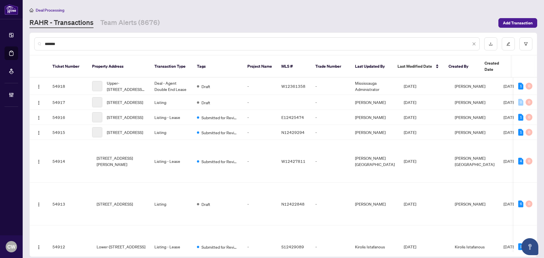
type input "*******"
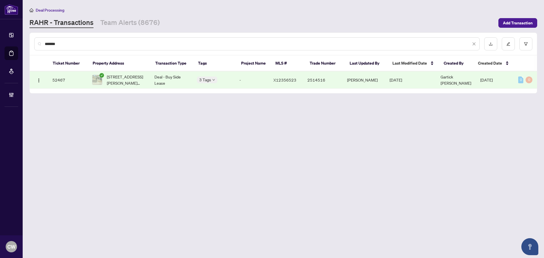
click at [135, 80] on span "[STREET_ADDRESS][PERSON_NAME][PERSON_NAME]" at bounding box center [126, 80] width 39 height 12
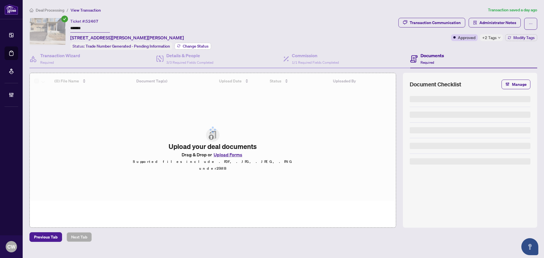
click at [192, 44] on span "Change Status" at bounding box center [196, 46] width 26 height 4
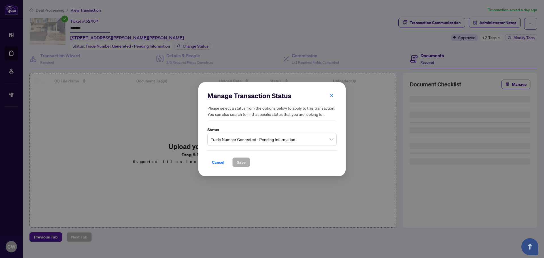
click at [265, 142] on span "Trade Number Generated - Pending Information" at bounding box center [272, 139] width 122 height 11
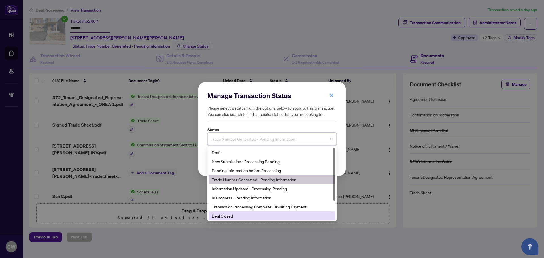
click at [241, 214] on div "Deal Closed" at bounding box center [272, 216] width 120 height 6
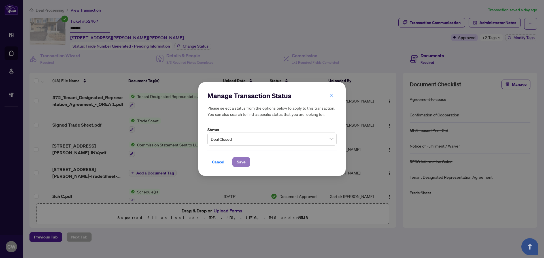
click at [244, 162] on span "Save" at bounding box center [241, 162] width 9 height 9
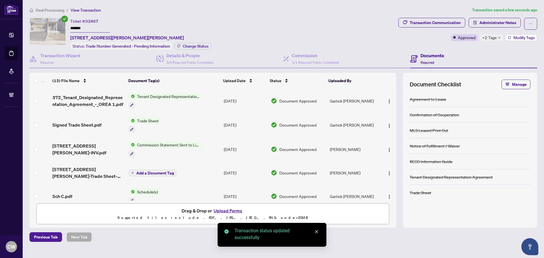
click at [520, 36] on span "Modify Tags" at bounding box center [524, 38] width 21 height 4
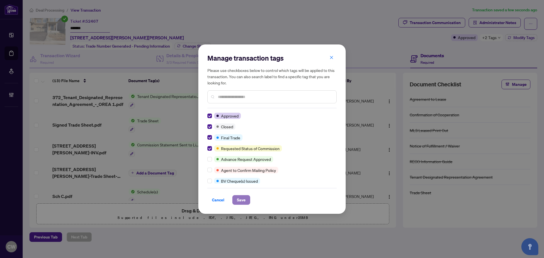
click at [238, 196] on span "Save" at bounding box center [241, 200] width 9 height 9
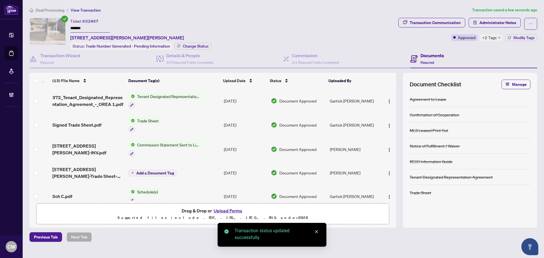
click at [84, 124] on span "Signed Trade Sheet.pdf" at bounding box center [76, 125] width 49 height 7
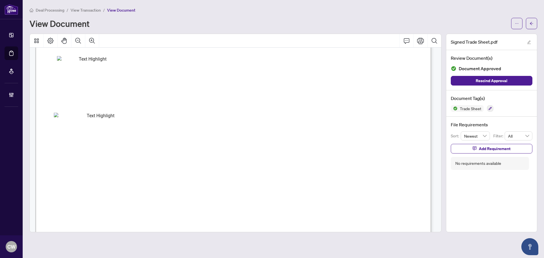
scroll to position [198, 0]
click at [531, 22] on icon "arrow-left" at bounding box center [532, 24] width 4 height 4
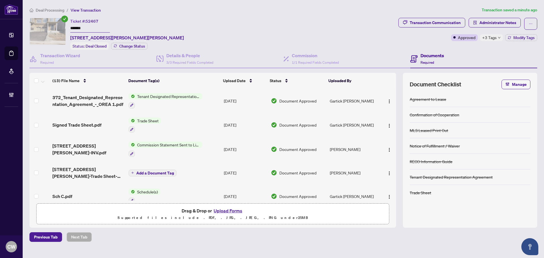
click at [230, 209] on button "Upload Forms" at bounding box center [228, 210] width 32 height 7
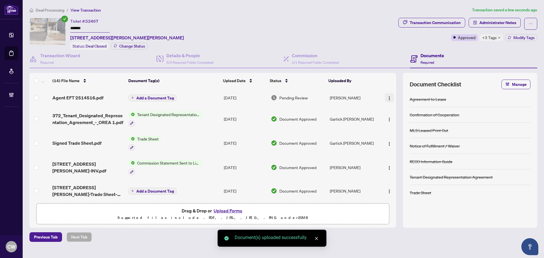
click at [385, 97] on button "button" at bounding box center [389, 97] width 9 height 9
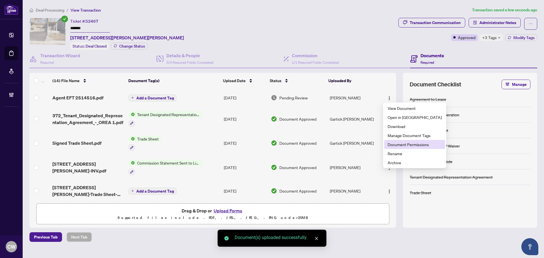
click at [397, 148] on li "Document Permissions" at bounding box center [414, 144] width 61 height 9
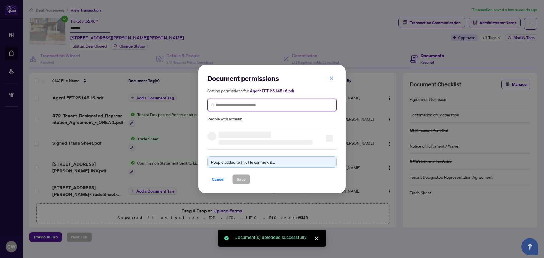
click at [235, 105] on input "search" at bounding box center [274, 105] width 117 height 6
paste input "**********"
type input "**********"
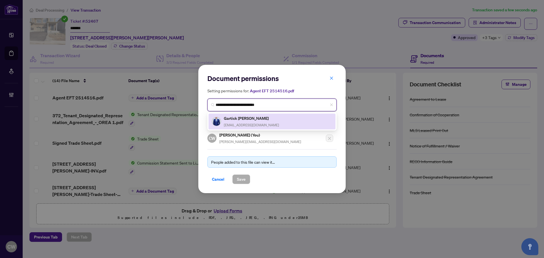
click at [236, 123] on span "[EMAIL_ADDRESS][DOMAIN_NAME]" at bounding box center [251, 125] width 55 height 4
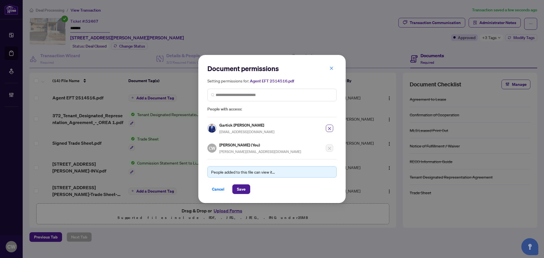
click at [242, 198] on div "Document permissions Setting permissions for: Agent EFT 2514516.pdf 3786 Gartic…" at bounding box center [271, 129] width 147 height 148
click at [242, 186] on span "Save" at bounding box center [241, 189] width 9 height 9
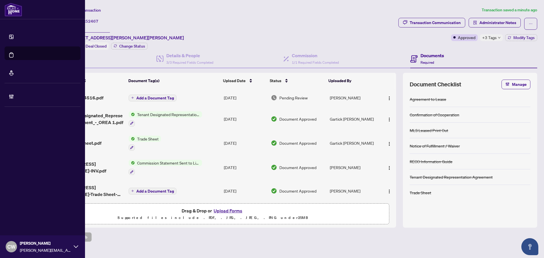
click at [20, 57] on link "Deal Processing" at bounding box center [26, 59] width 29 height 5
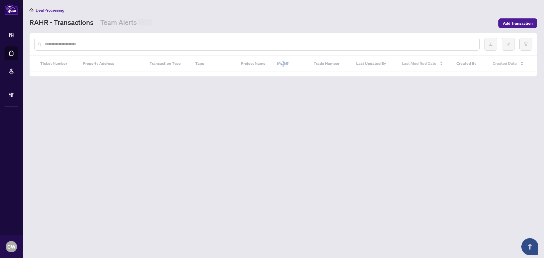
click at [104, 45] on input "text" at bounding box center [260, 44] width 430 height 6
paste input "*******"
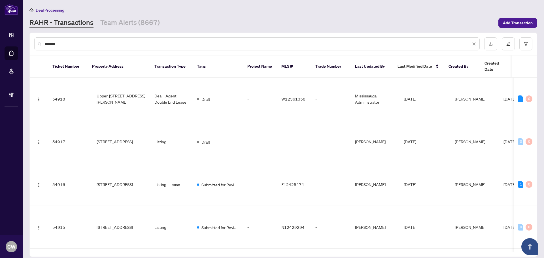
type input "*******"
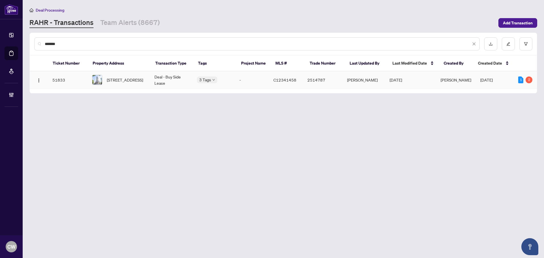
click at [128, 82] on span "[STREET_ADDRESS]" at bounding box center [125, 80] width 36 height 6
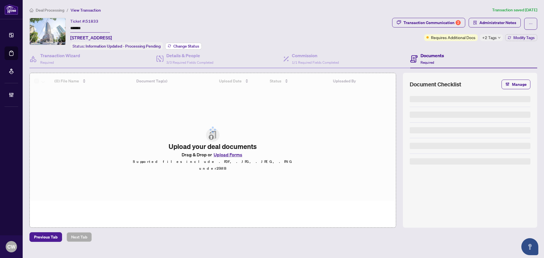
click at [192, 45] on span "Change Status" at bounding box center [186, 46] width 26 height 4
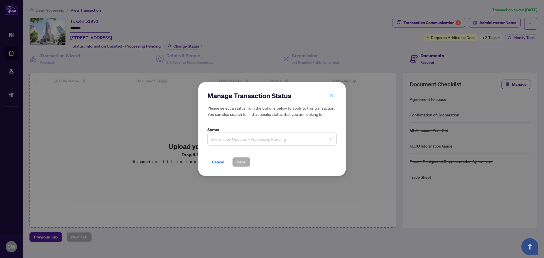
click at [253, 141] on span "Information Updated - Processing Pending" at bounding box center [272, 139] width 122 height 11
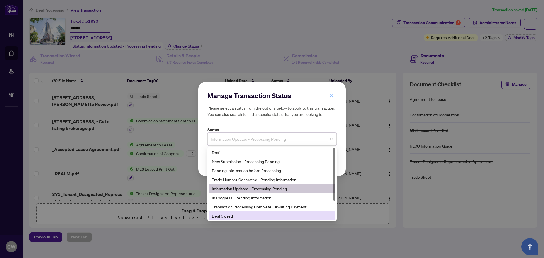
click at [238, 212] on div "Deal Closed" at bounding box center [272, 215] width 127 height 9
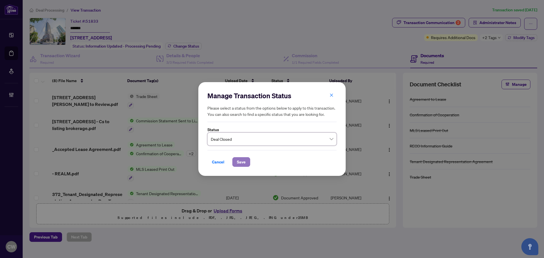
click at [249, 161] on button "Save" at bounding box center [241, 162] width 18 height 10
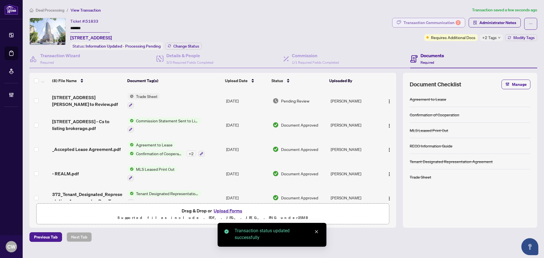
click at [446, 20] on div "Transaction Communication 2" at bounding box center [432, 22] width 57 height 9
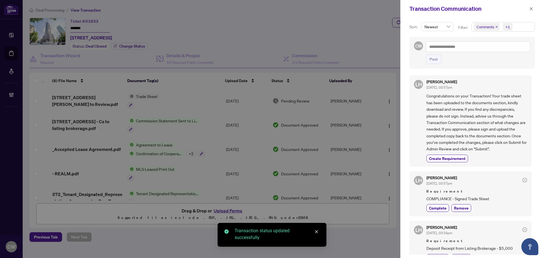
click at [497, 25] on span "Comments" at bounding box center [487, 27] width 26 height 8
click at [476, 50] on span "Select Comments" at bounding box center [477, 50] width 5 height 5
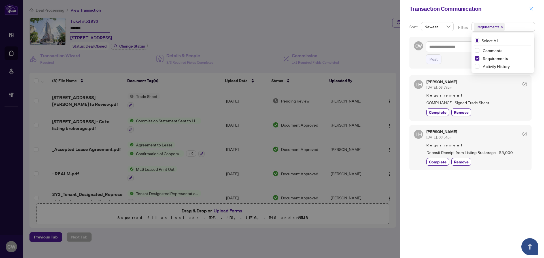
click at [532, 11] on span "button" at bounding box center [531, 8] width 4 height 9
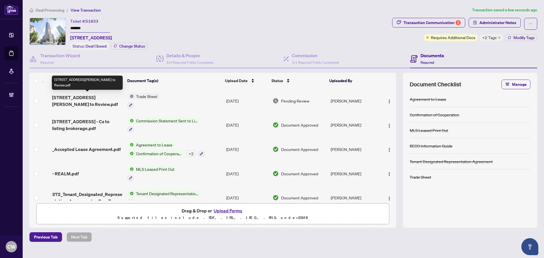
click at [90, 99] on span "[STREET_ADDRESS][PERSON_NAME] to Review.pdf" at bounding box center [87, 101] width 71 height 14
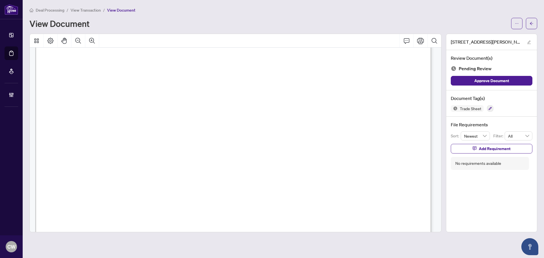
scroll to position [142, 0]
drag, startPoint x: 533, startPoint y: 21, endPoint x: 5, endPoint y: 63, distance: 528.9
click at [533, 21] on span "button" at bounding box center [532, 23] width 4 height 9
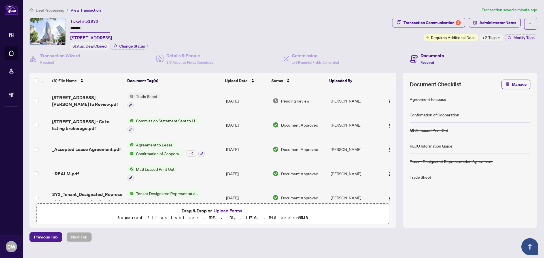
click at [229, 211] on button "Upload Forms" at bounding box center [228, 210] width 32 height 7
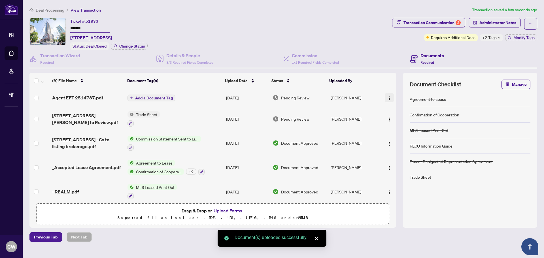
click at [389, 97] on img "button" at bounding box center [389, 98] width 5 height 5
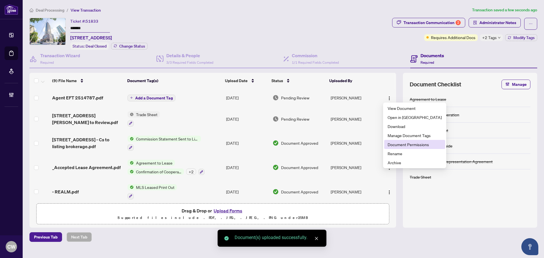
click at [399, 144] on span "Document Permissions" at bounding box center [415, 144] width 54 height 6
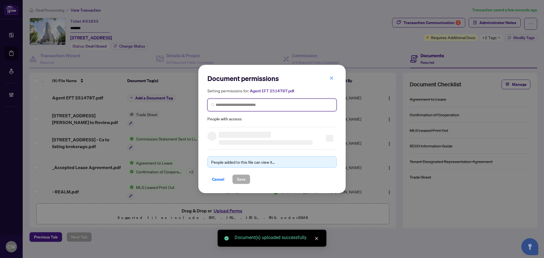
paste input "**********"
click at [262, 104] on input "search" at bounding box center [274, 105] width 117 height 6
type input "**********"
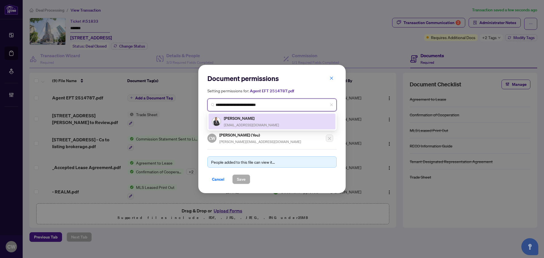
click at [240, 121] on div "[PERSON_NAME] [EMAIL_ADDRESS][DOMAIN_NAME]" at bounding box center [251, 121] width 55 height 13
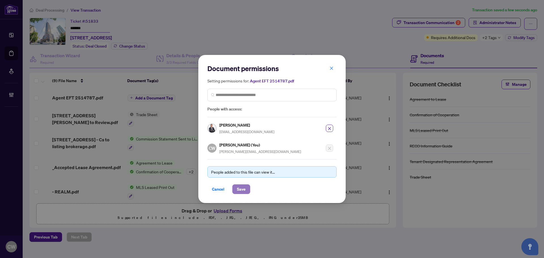
click at [241, 190] on span "Save" at bounding box center [241, 189] width 9 height 9
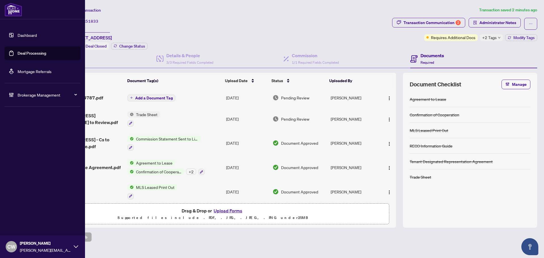
click at [26, 56] on link "Deal Processing" at bounding box center [32, 53] width 29 height 5
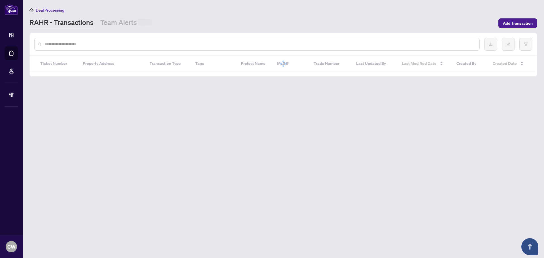
click at [112, 44] on input "text" at bounding box center [260, 44] width 430 height 6
paste input "*******"
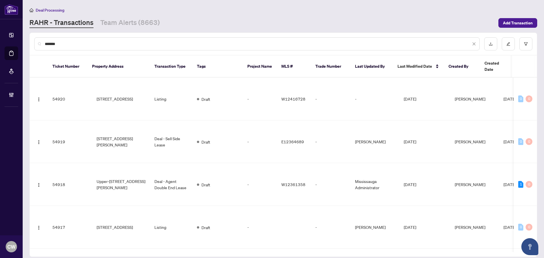
type input "*******"
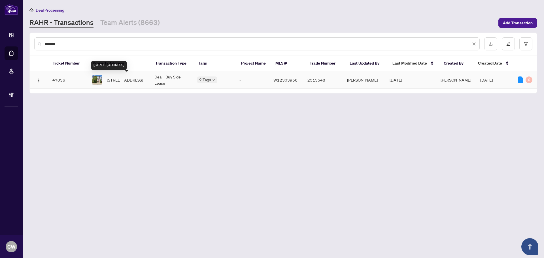
click at [126, 77] on span "[STREET_ADDRESS]" at bounding box center [125, 80] width 36 height 6
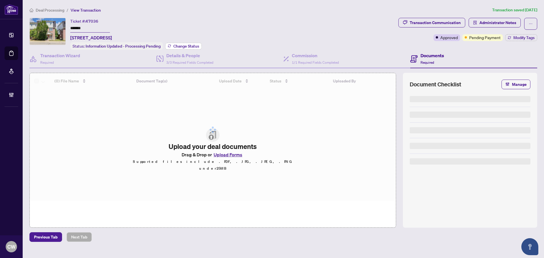
click at [190, 44] on span "Change Status" at bounding box center [186, 46] width 26 height 4
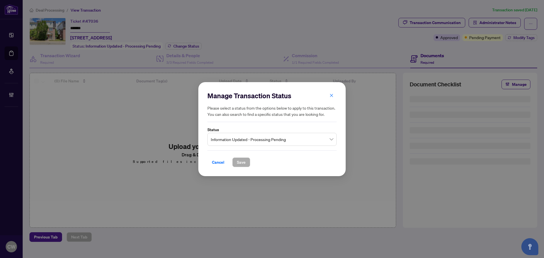
click at [251, 137] on span "Information Updated - Processing Pending" at bounding box center [272, 139] width 122 height 11
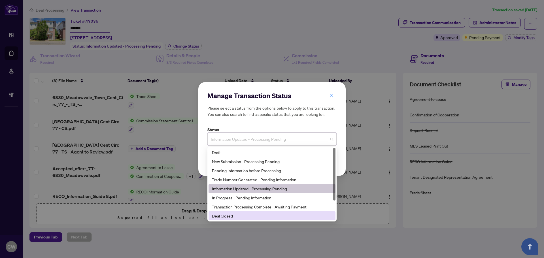
click at [229, 217] on div "Deal Closed" at bounding box center [272, 216] width 120 height 6
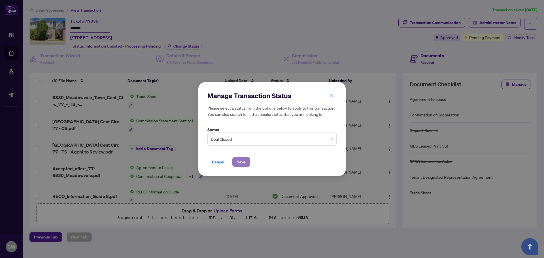
click at [235, 162] on button "Save" at bounding box center [241, 162] width 18 height 10
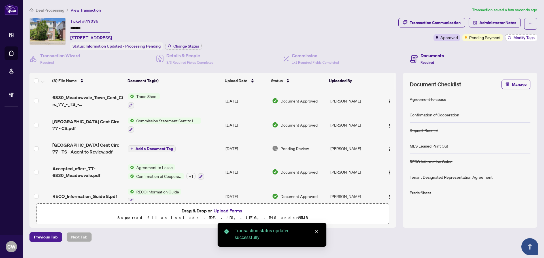
click at [520, 37] on span "Modify Tags" at bounding box center [524, 38] width 21 height 4
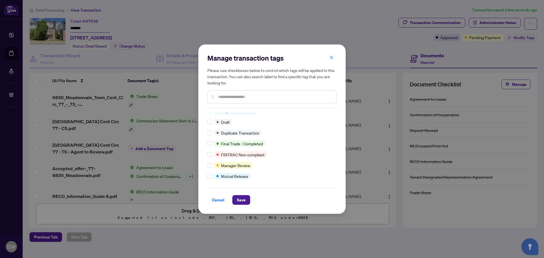
scroll to position [5, 0]
click at [243, 203] on span "Save" at bounding box center [241, 200] width 9 height 9
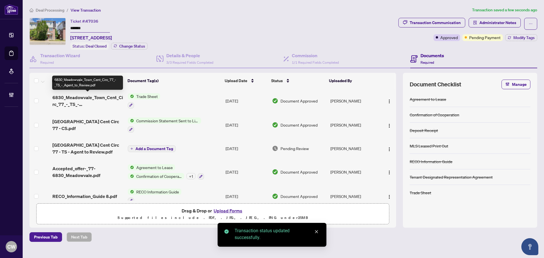
click at [88, 99] on span "6830_Meadowvale_Town_Cent_Circ_77_-_TS_-_Agent_to_Review.pdf" at bounding box center [87, 101] width 71 height 14
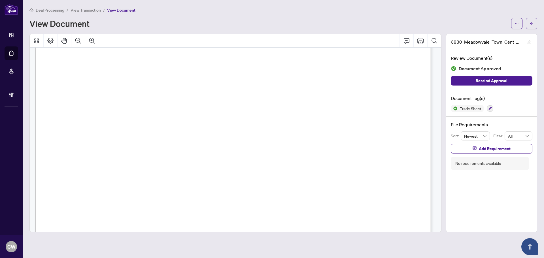
scroll to position [198, 0]
click at [530, 24] on icon "arrow-left" at bounding box center [531, 23] width 3 height 3
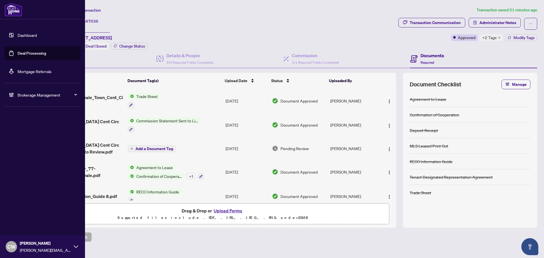
drag, startPoint x: 18, startPoint y: 54, endPoint x: 70, endPoint y: 51, distance: 52.2
click at [18, 54] on link "Deal Processing" at bounding box center [32, 53] width 29 height 5
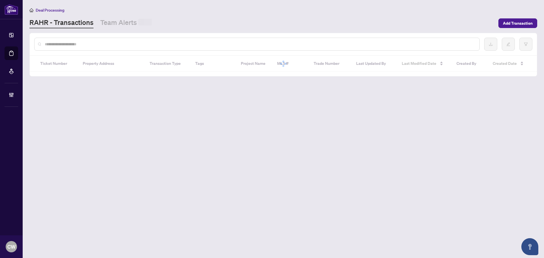
click at [87, 42] on input "text" at bounding box center [260, 44] width 430 height 6
paste input "*******"
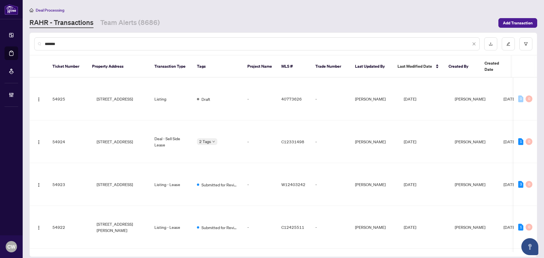
type input "*******"
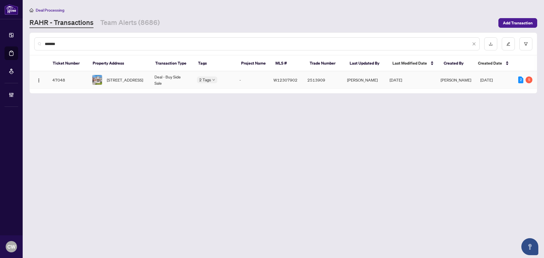
click at [125, 77] on span "[STREET_ADDRESS]" at bounding box center [125, 80] width 36 height 6
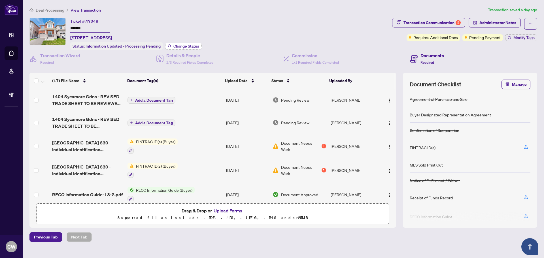
click at [186, 47] on span "Change Status" at bounding box center [186, 46] width 26 height 4
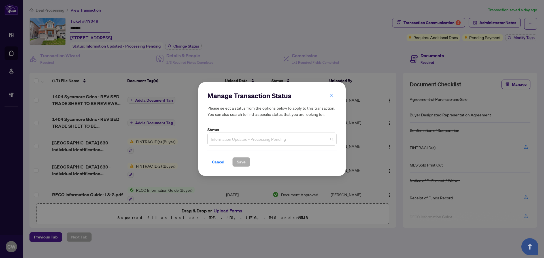
click at [258, 135] on span "Information Updated - Processing Pending" at bounding box center [272, 139] width 122 height 11
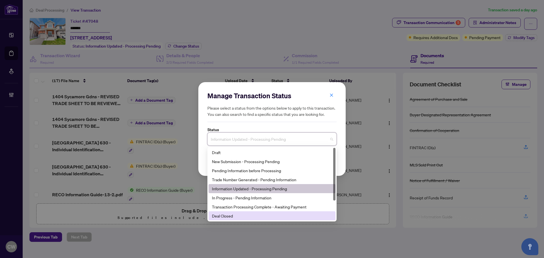
click at [245, 218] on div "Deal Closed" at bounding box center [272, 216] width 120 height 6
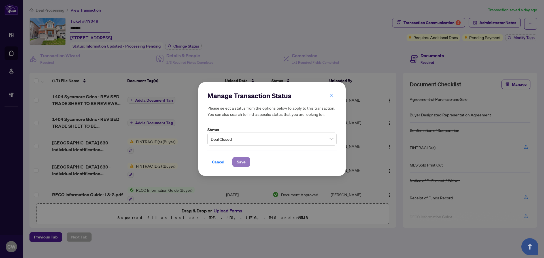
click at [246, 164] on button "Save" at bounding box center [241, 162] width 18 height 10
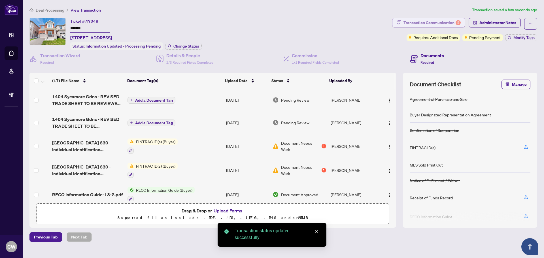
click at [446, 20] on div "Transaction Communication 5" at bounding box center [432, 22] width 57 height 9
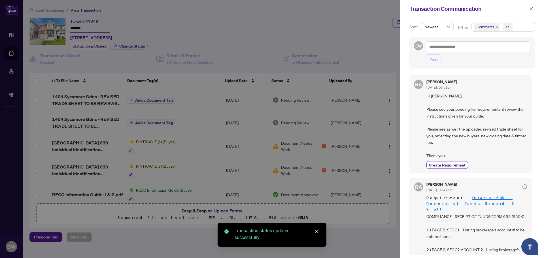
click at [496, 25] on span "Comments" at bounding box center [487, 27] width 26 height 8
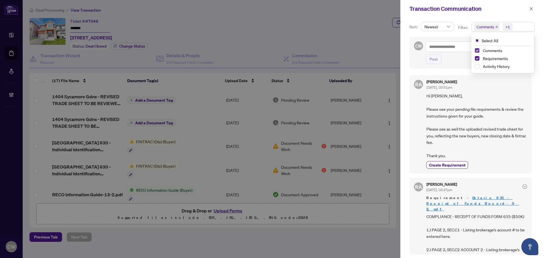
click at [478, 50] on span "Select Comments" at bounding box center [477, 50] width 5 height 5
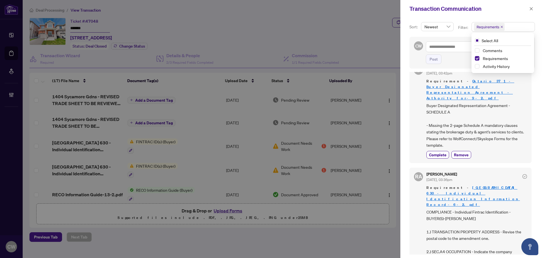
scroll to position [170, 0]
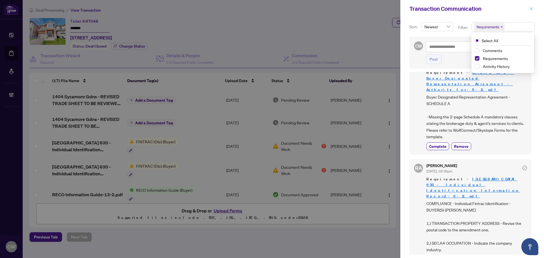
click at [534, 10] on button "button" at bounding box center [531, 8] width 7 height 7
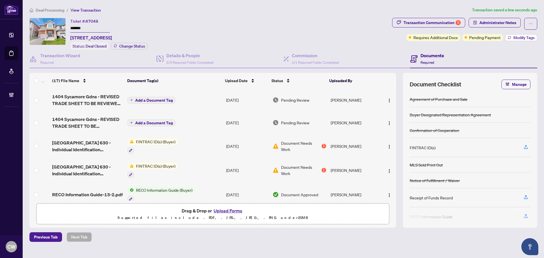
click at [521, 37] on span "Modify Tags" at bounding box center [524, 38] width 21 height 4
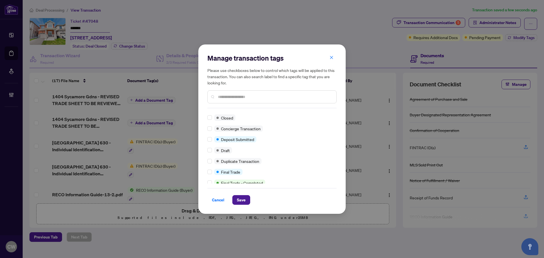
scroll to position [0, 0]
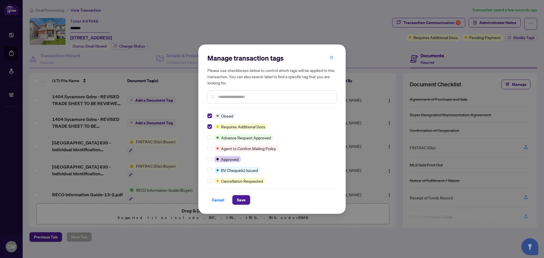
click at [240, 199] on span "Save" at bounding box center [241, 200] width 9 height 9
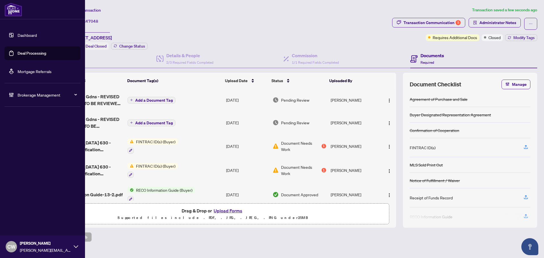
click at [20, 54] on link "Deal Processing" at bounding box center [32, 53] width 29 height 5
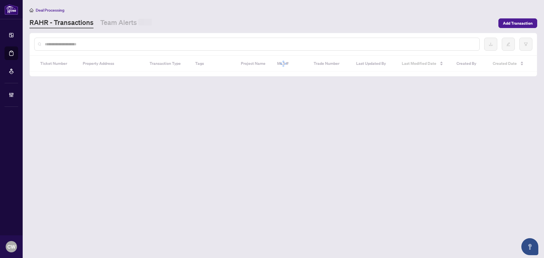
click at [97, 44] on input "text" at bounding box center [260, 44] width 430 height 6
paste input "*******"
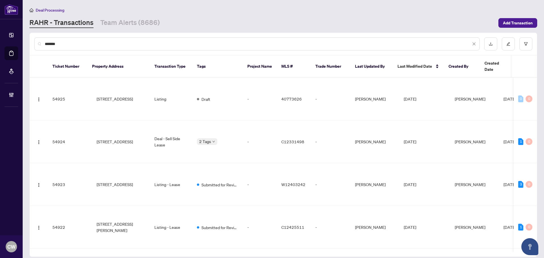
type input "*******"
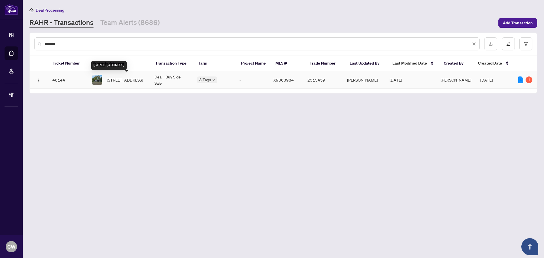
click at [123, 82] on span "[STREET_ADDRESS]" at bounding box center [125, 80] width 36 height 6
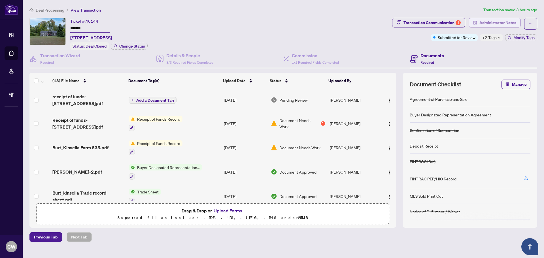
click at [493, 21] on span "Administrator Notes" at bounding box center [498, 22] width 37 height 9
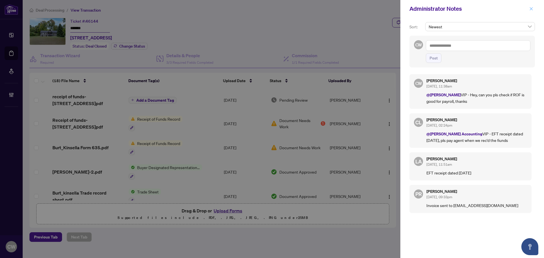
click at [534, 7] on button "button" at bounding box center [531, 8] width 7 height 7
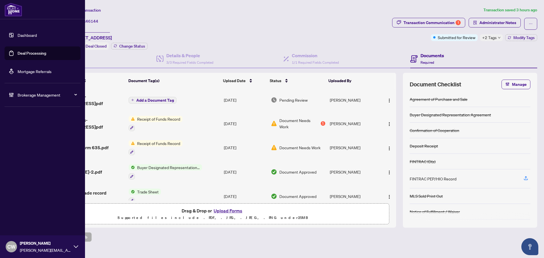
drag, startPoint x: 25, startPoint y: 55, endPoint x: 79, endPoint y: 60, distance: 54.6
click at [25, 55] on link "Deal Processing" at bounding box center [32, 53] width 29 height 5
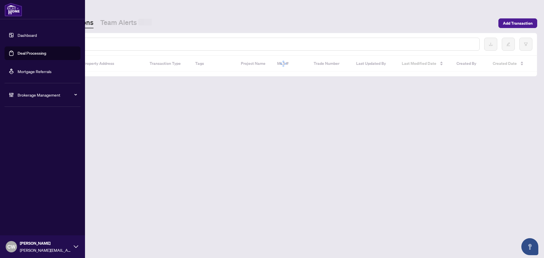
click at [102, 45] on input "text" at bounding box center [260, 44] width 430 height 6
paste input "*******"
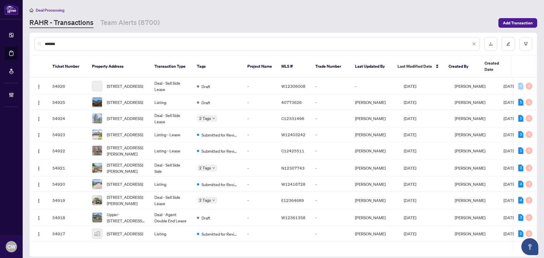
type input "*******"
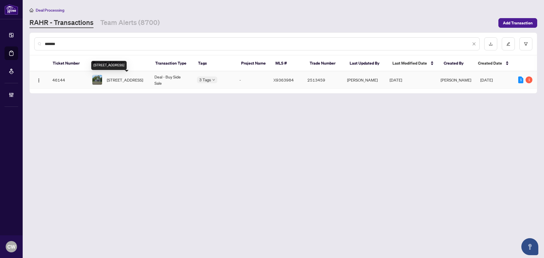
click at [129, 80] on span "[STREET_ADDRESS]" at bounding box center [125, 80] width 36 height 6
